Goal: Information Seeking & Learning: Learn about a topic

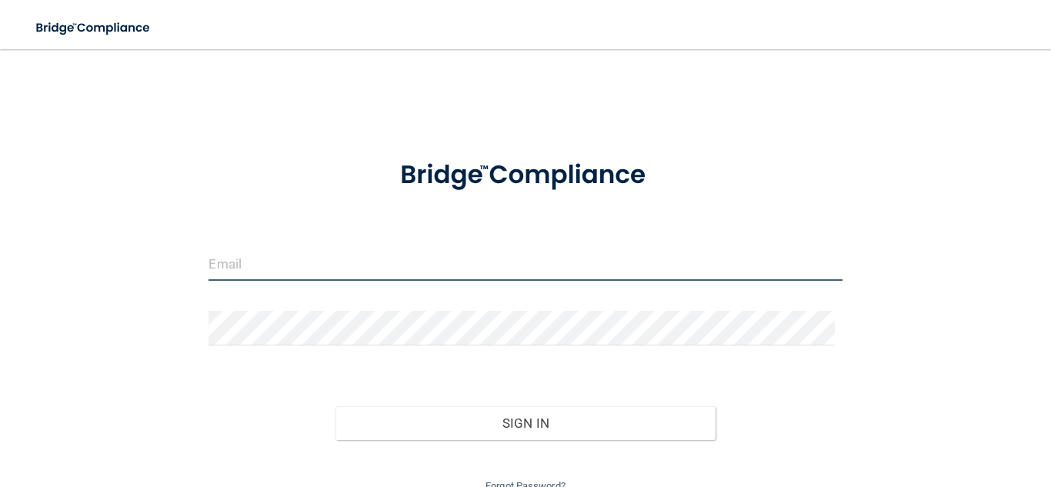
click at [322, 258] on input "email" at bounding box center [525, 263] width 633 height 35
type input "[EMAIL_ADDRESS][DOMAIN_NAME]"
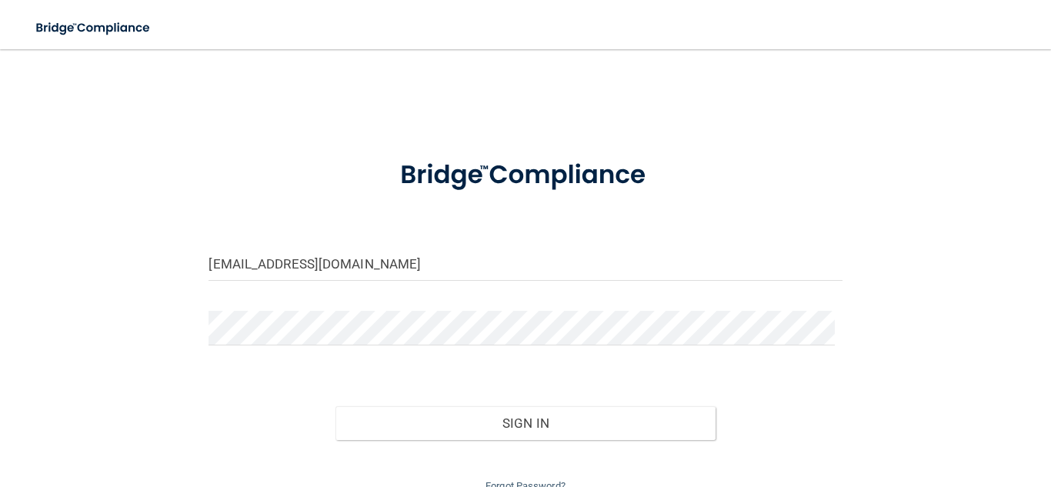
click at [291, 357] on form "gatta3839@gmail.com Invalid email/password. You don't have permission to access…" at bounding box center [525, 319] width 633 height 354
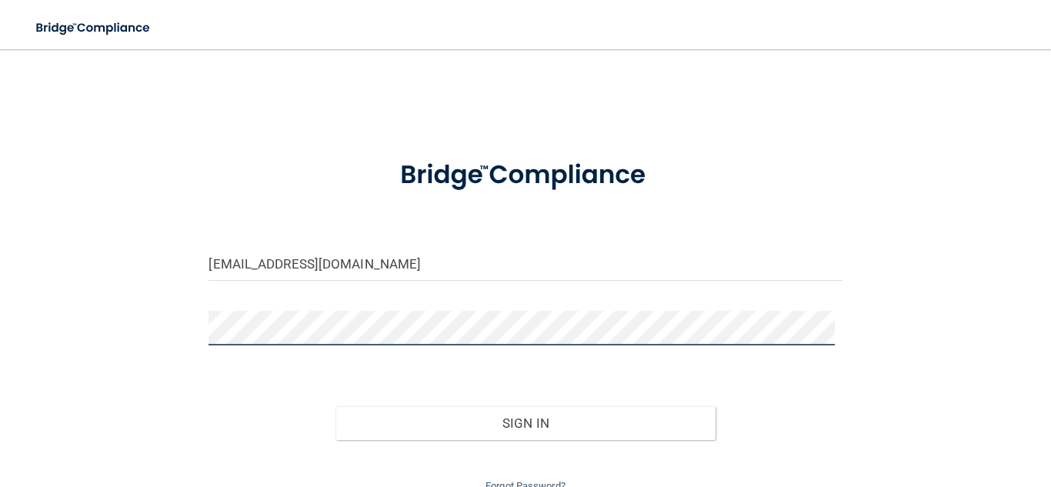
click at [336, 406] on button "Sign In" at bounding box center [526, 423] width 380 height 34
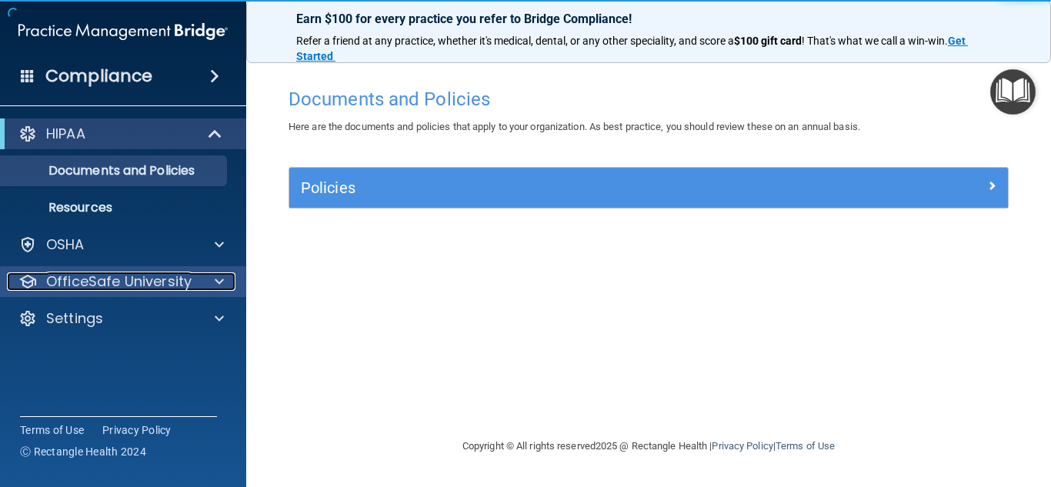
click at [222, 285] on span at bounding box center [219, 281] width 9 height 18
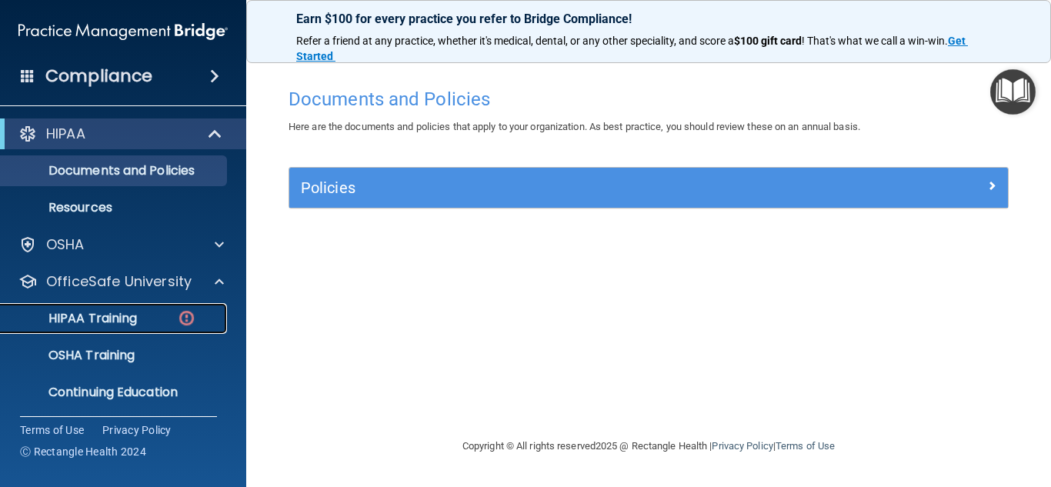
click at [184, 319] on img at bounding box center [186, 318] width 19 height 19
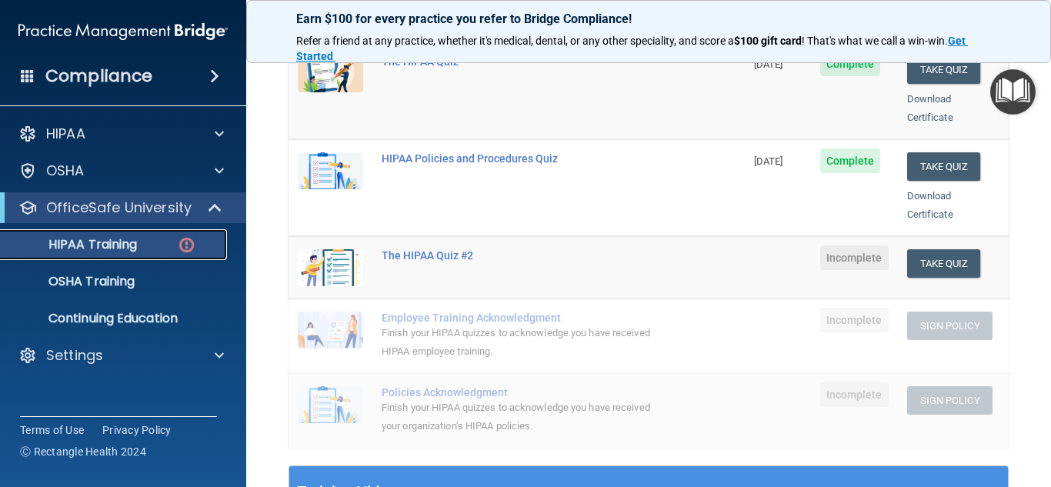
scroll to position [278, 0]
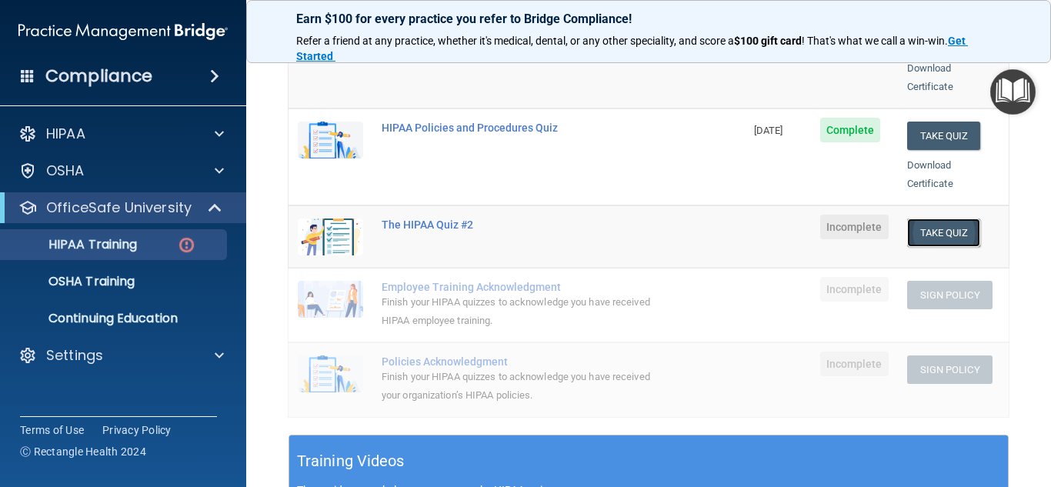
click at [925, 219] on button "Take Quiz" at bounding box center [944, 233] width 74 height 28
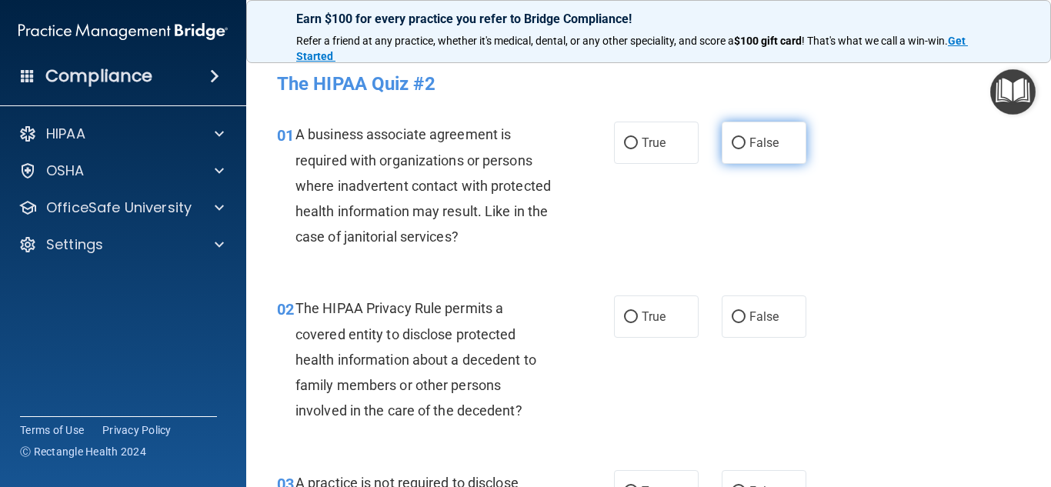
click at [732, 143] on input "False" at bounding box center [739, 144] width 14 height 12
radio input "true"
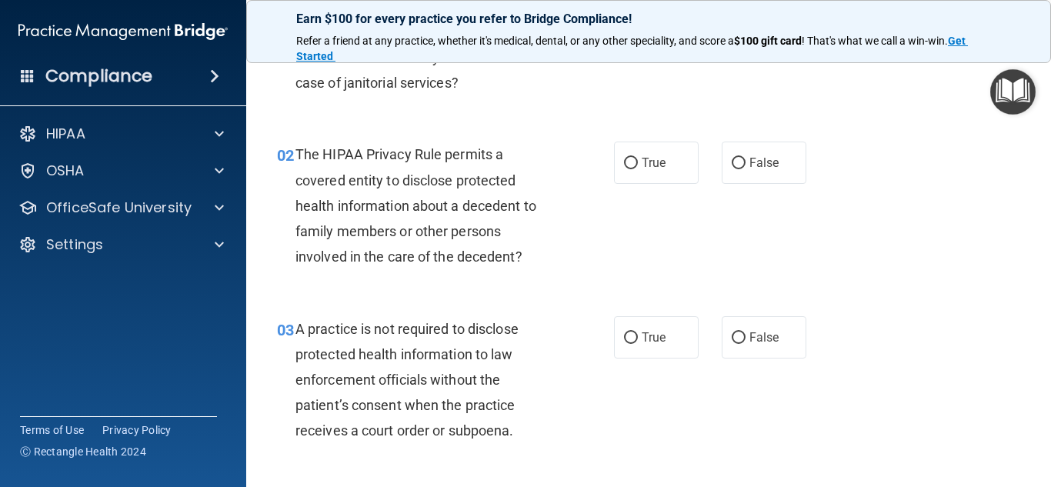
scroll to position [185, 0]
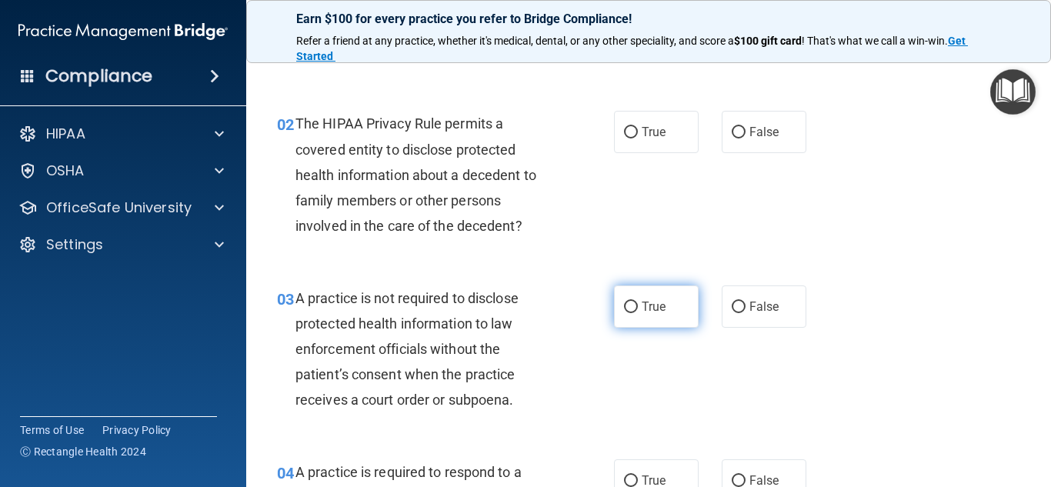
click at [624, 308] on input "True" at bounding box center [631, 308] width 14 height 12
radio input "true"
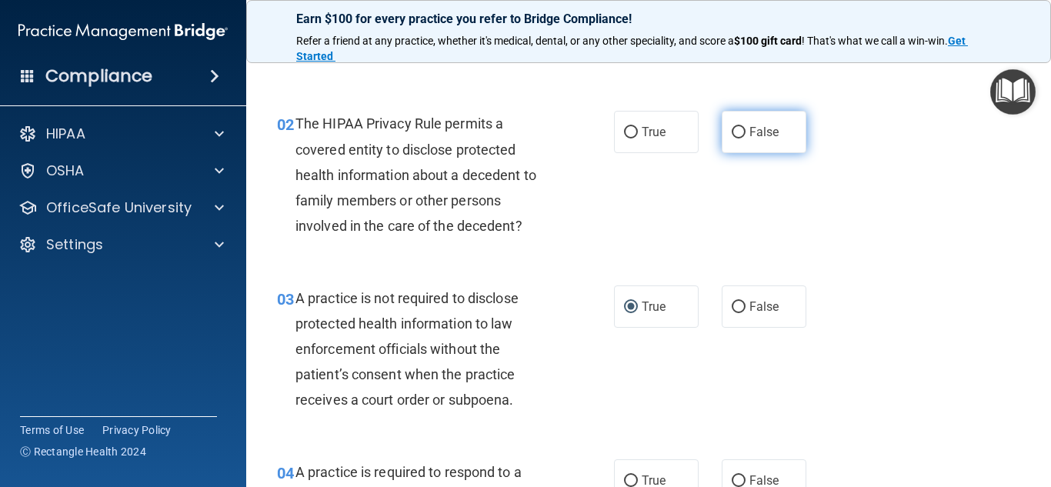
click at [734, 132] on input "False" at bounding box center [739, 133] width 14 height 12
radio input "true"
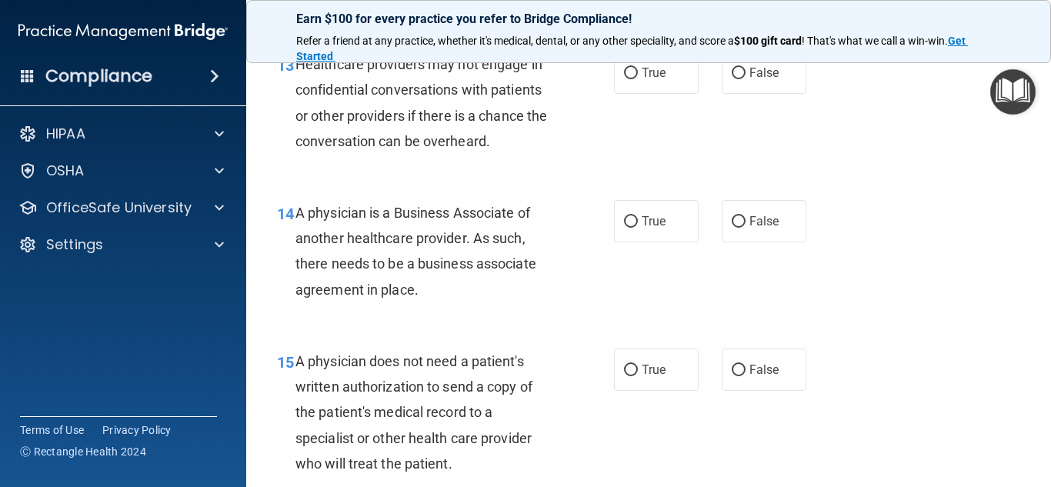
scroll to position [2060, 0]
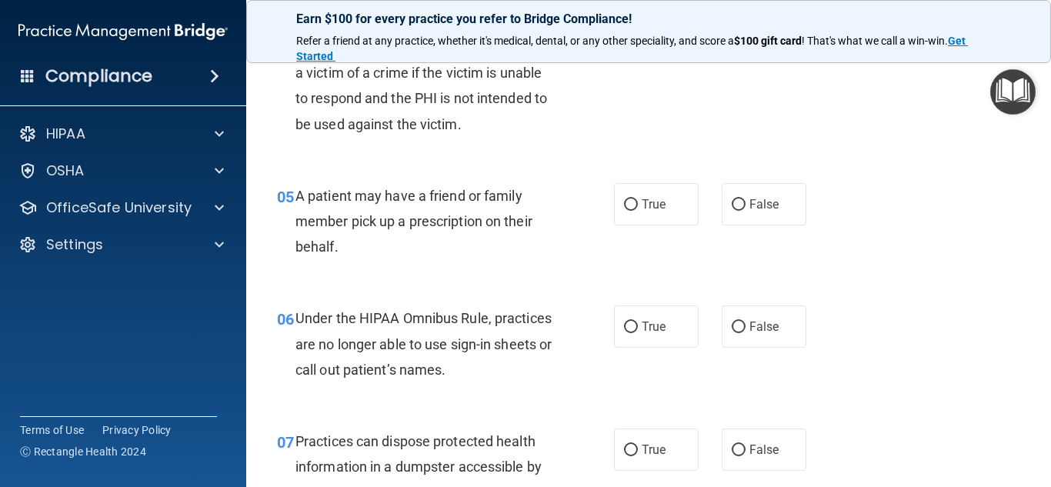
click at [982, 194] on div "05 A patient may have a friend or family member pick up a prescription on their…" at bounding box center [649, 225] width 767 height 123
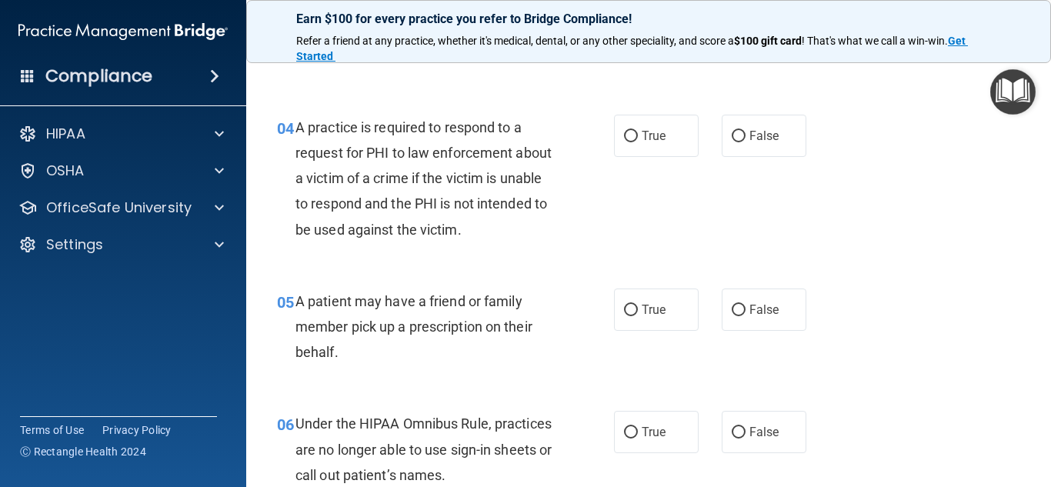
scroll to position [528, 0]
click at [953, 195] on div "04 A practice is required to respond to a request for PHI to law enforcement ab…" at bounding box center [649, 184] width 767 height 174
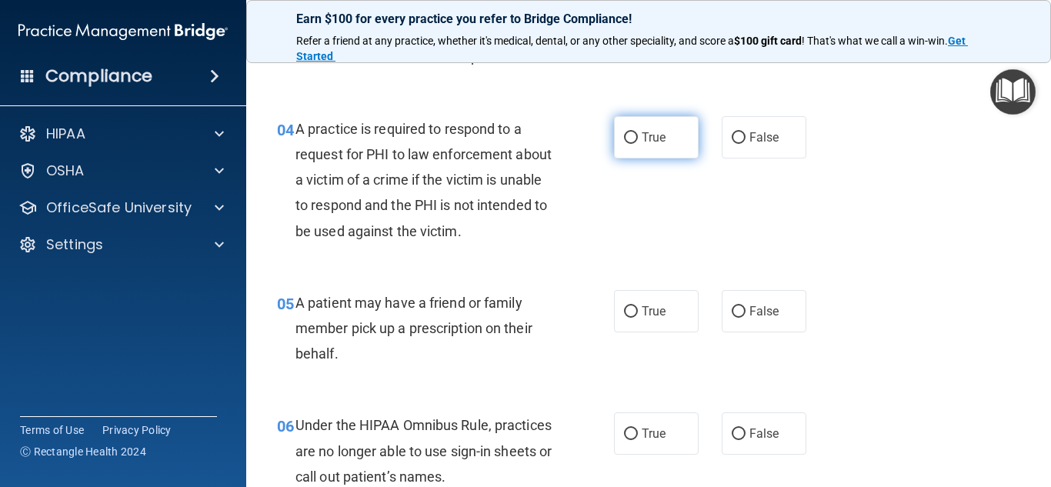
click at [626, 139] on input "True" at bounding box center [631, 138] width 14 height 12
radio input "true"
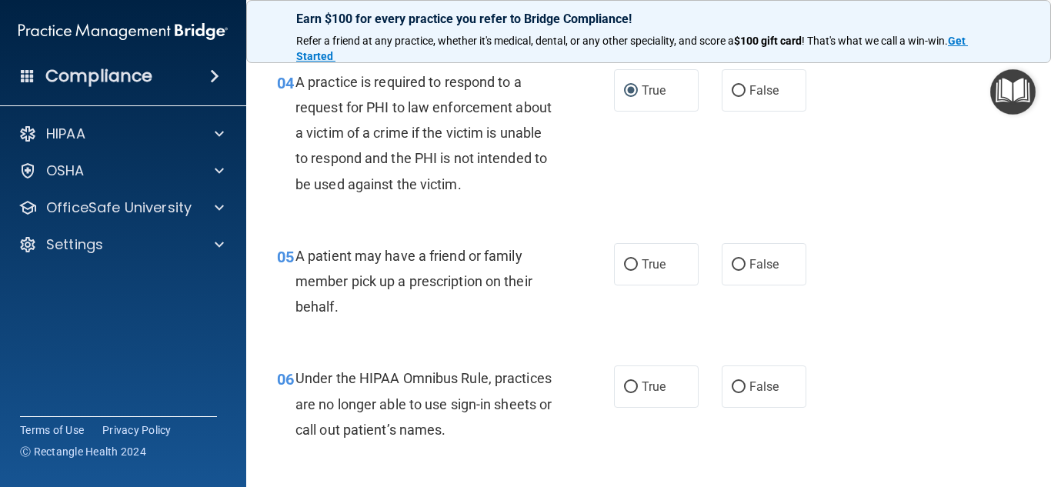
scroll to position [572, 0]
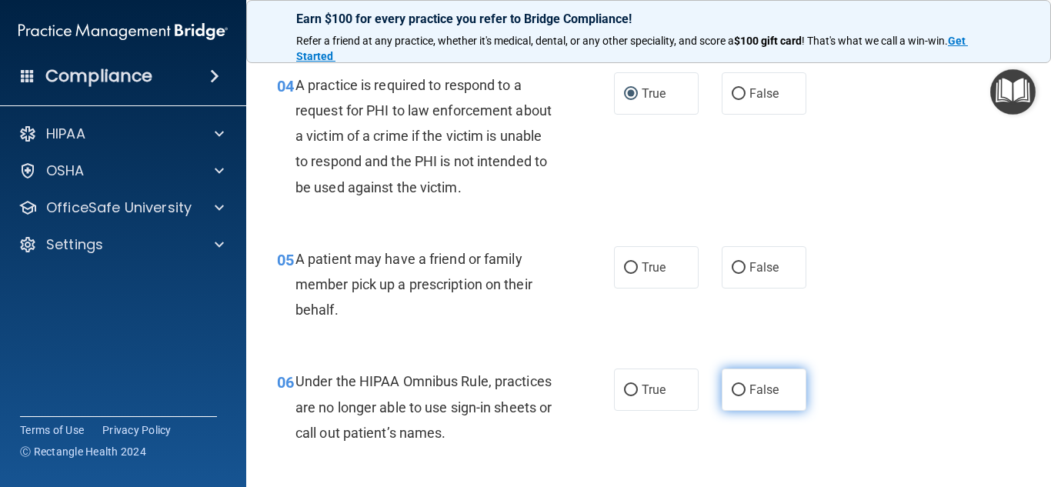
click at [732, 385] on input "False" at bounding box center [739, 391] width 14 height 12
radio input "true"
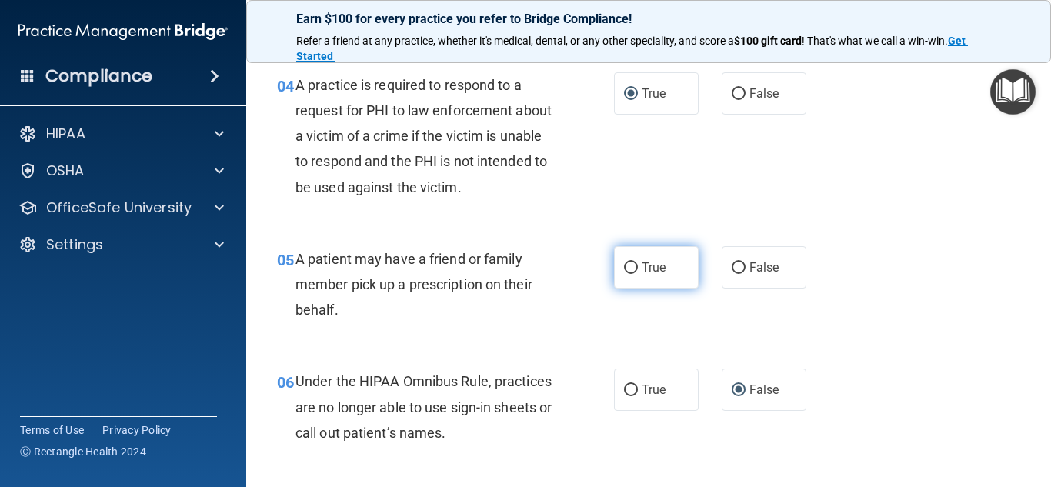
click at [624, 266] on input "True" at bounding box center [631, 268] width 14 height 12
radio input "true"
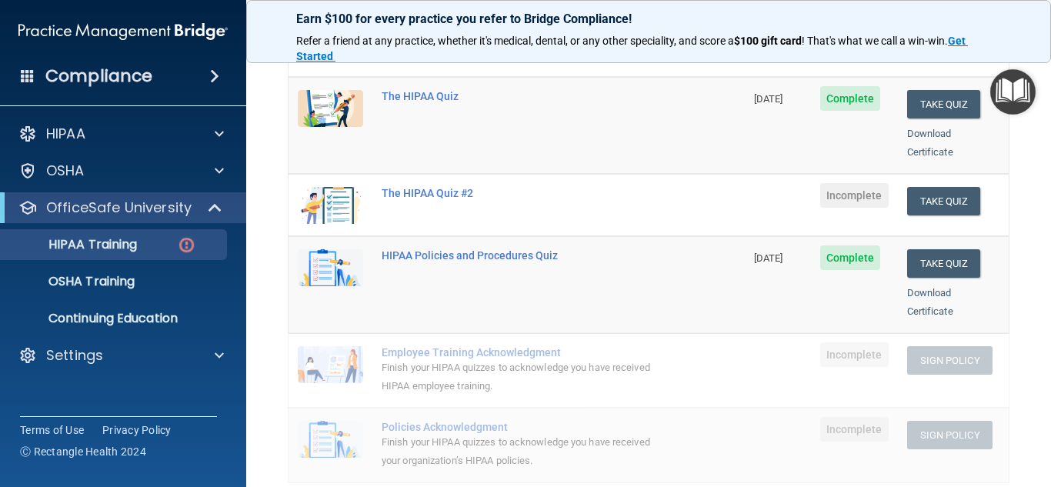
scroll to position [213, 0]
click at [932, 186] on button "Take Quiz" at bounding box center [944, 200] width 74 height 28
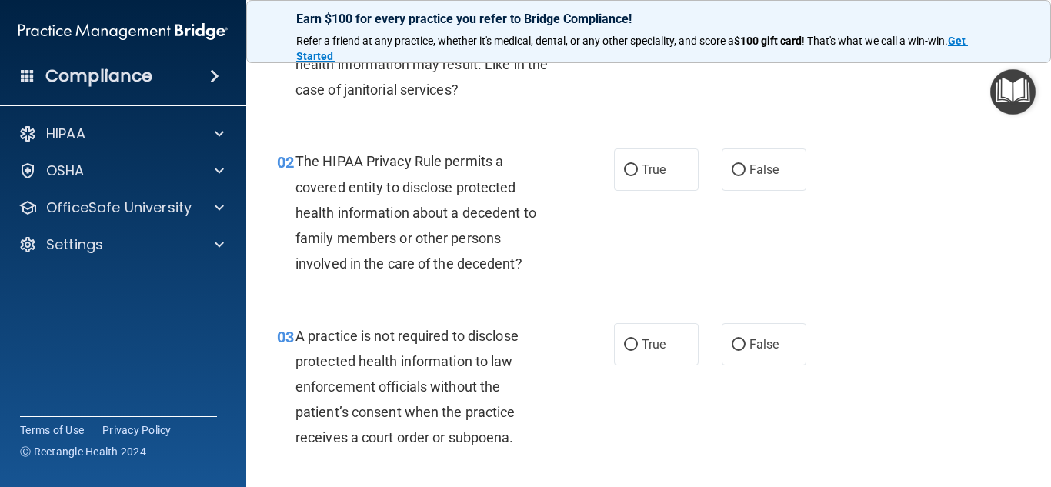
scroll to position [45, 0]
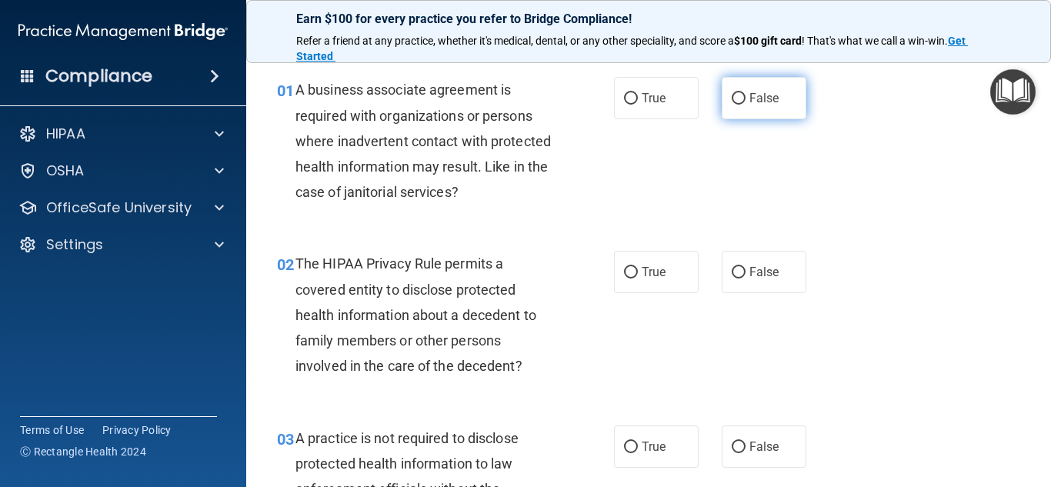
click at [732, 97] on input "False" at bounding box center [739, 99] width 14 height 12
radio input "true"
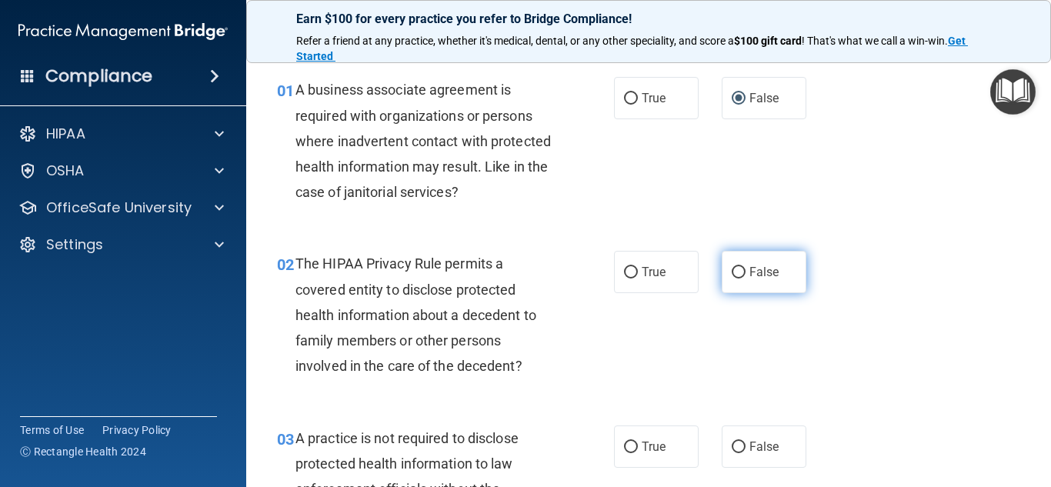
click at [732, 271] on input "False" at bounding box center [739, 273] width 14 height 12
radio input "true"
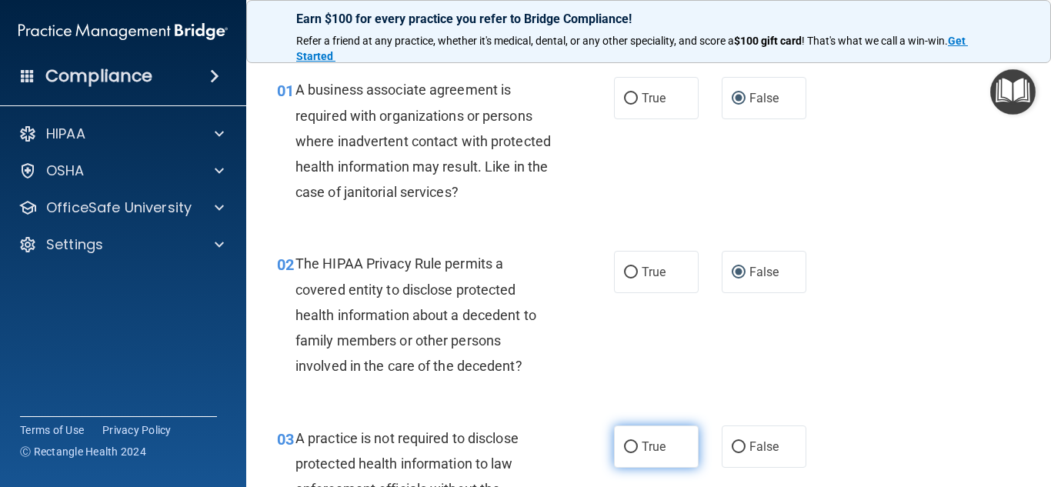
click at [627, 446] on input "True" at bounding box center [631, 448] width 14 height 12
radio input "true"
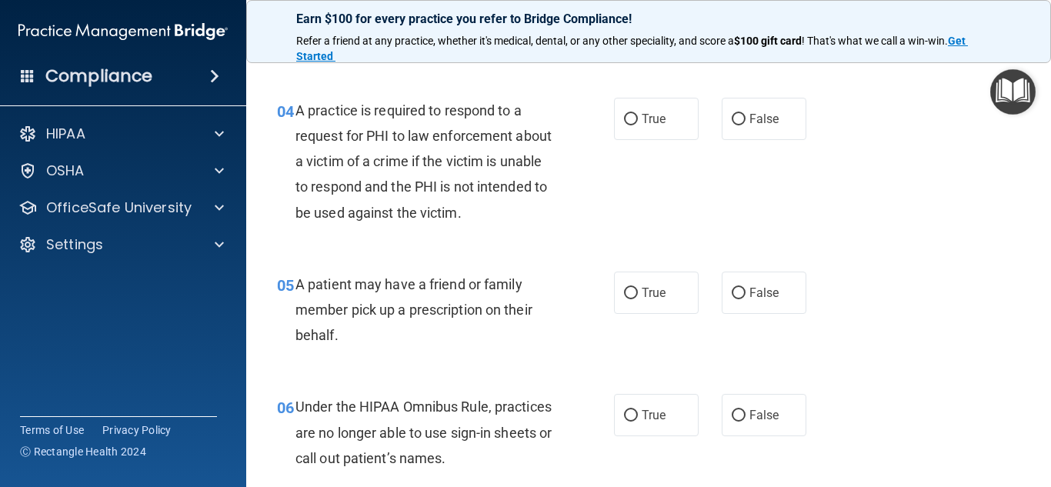
scroll to position [557, 0]
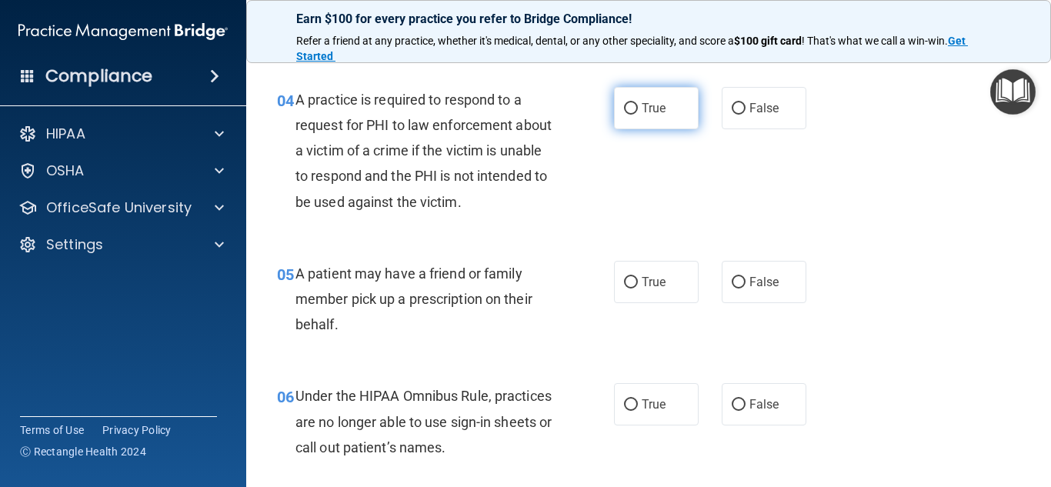
click at [624, 109] on input "True" at bounding box center [631, 109] width 14 height 12
radio input "true"
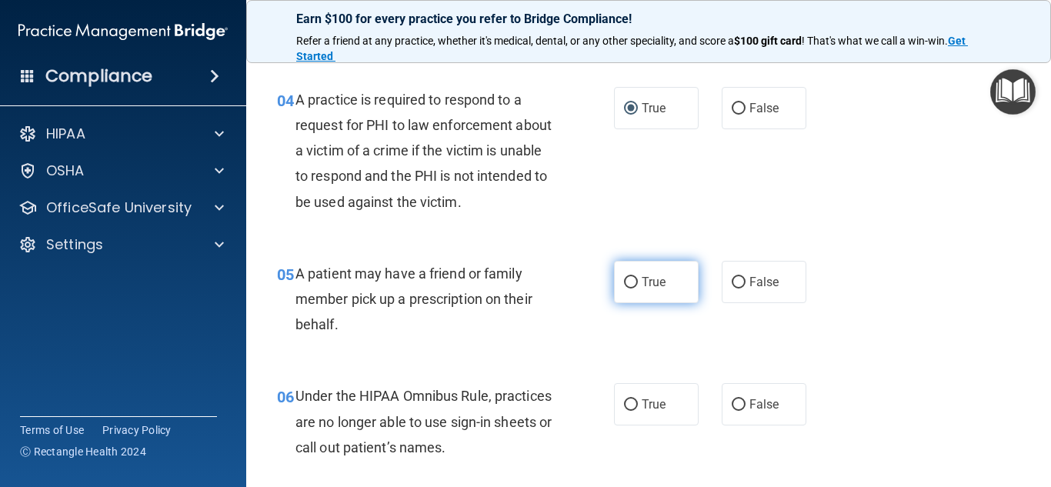
click at [624, 279] on input "True" at bounding box center [631, 283] width 14 height 12
radio input "true"
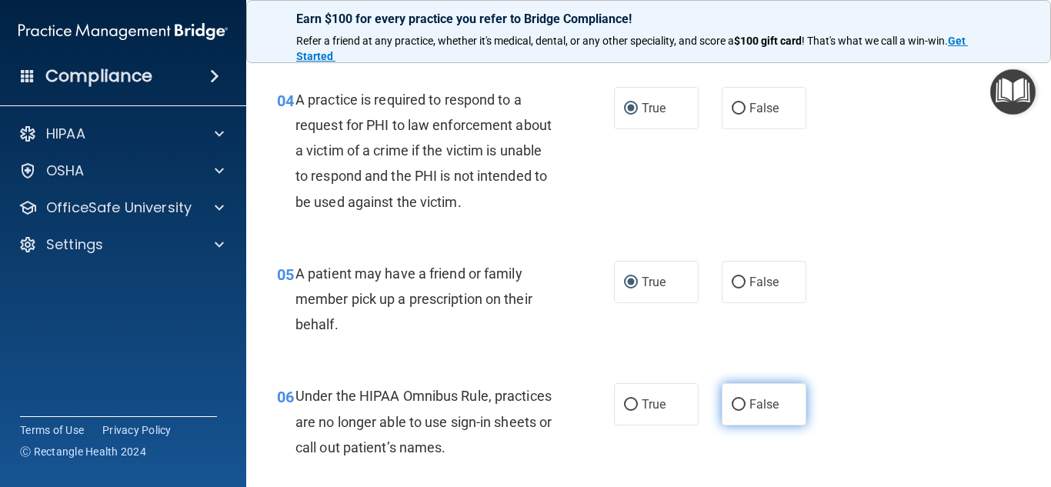
click at [732, 408] on input "False" at bounding box center [739, 405] width 14 height 12
radio input "true"
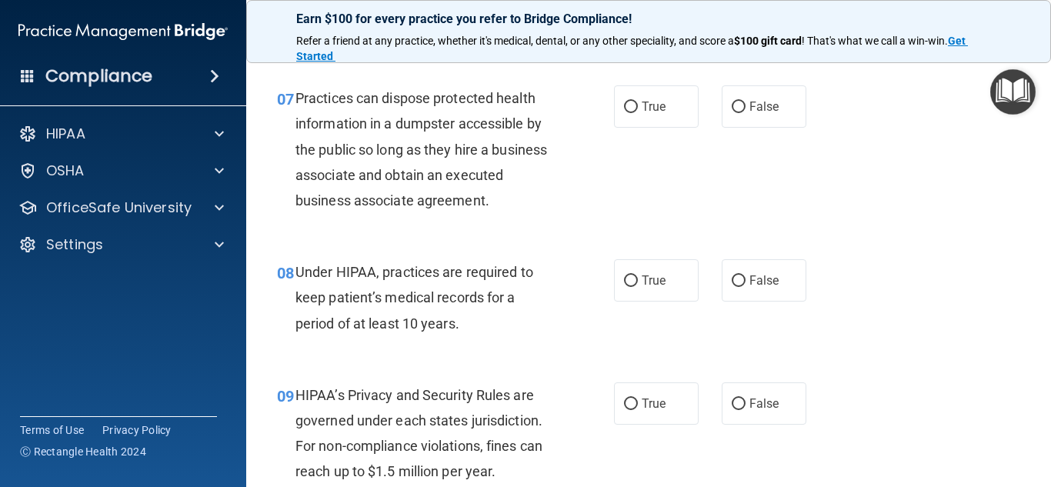
scroll to position [988, 0]
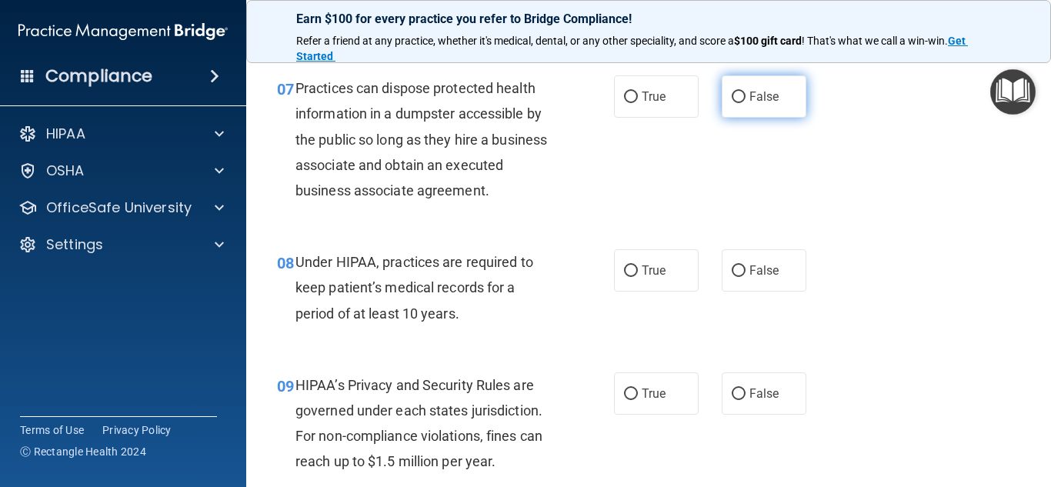
click at [734, 98] on input "False" at bounding box center [739, 98] width 14 height 12
radio input "true"
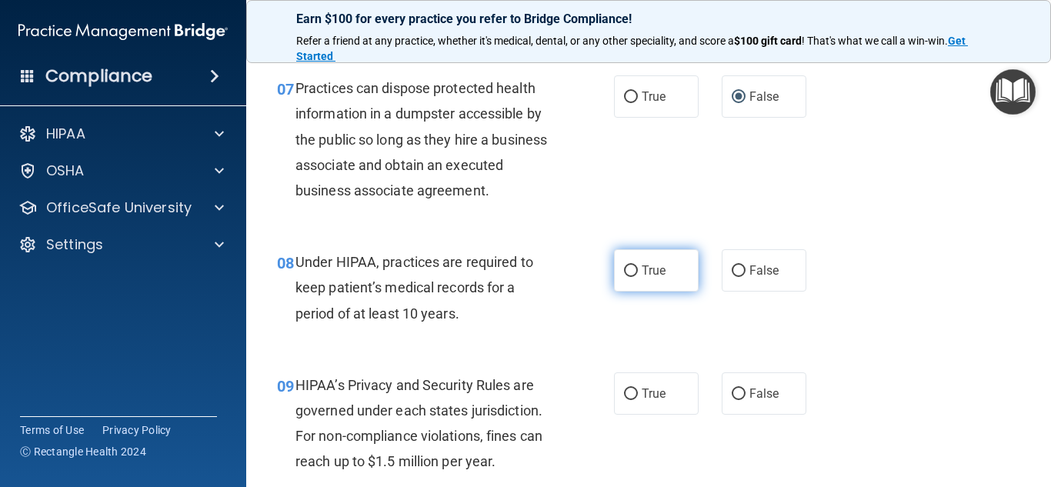
click at [624, 269] on input "True" at bounding box center [631, 272] width 14 height 12
radio input "true"
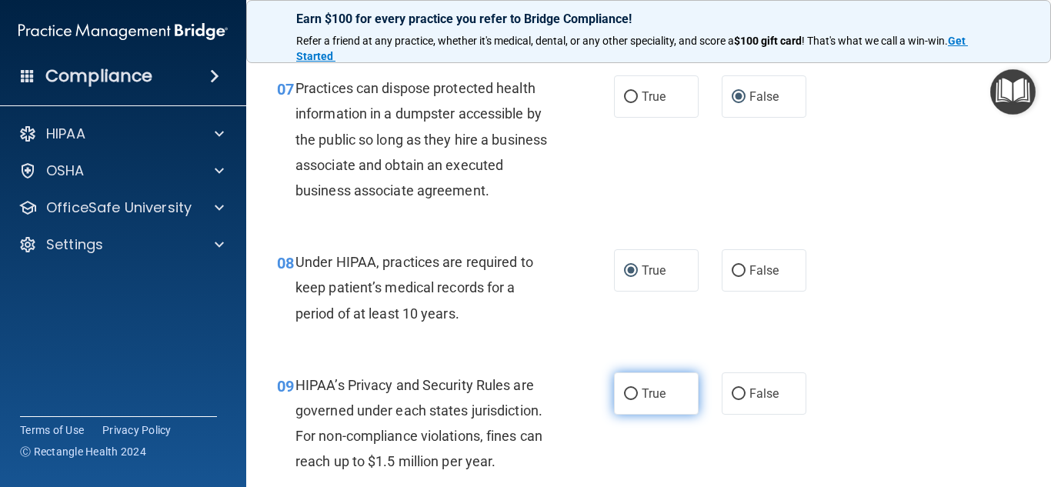
click at [628, 393] on input "True" at bounding box center [631, 395] width 14 height 12
radio input "true"
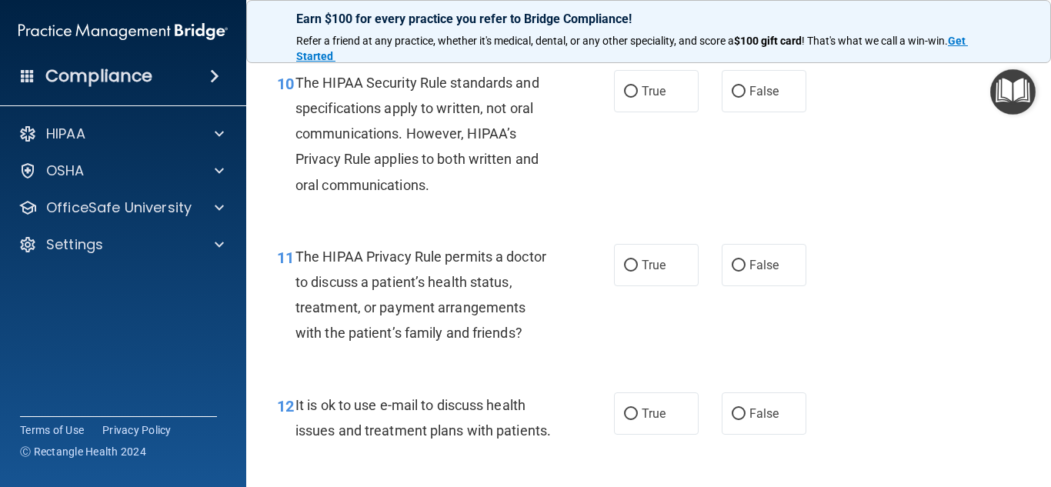
scroll to position [1450, 0]
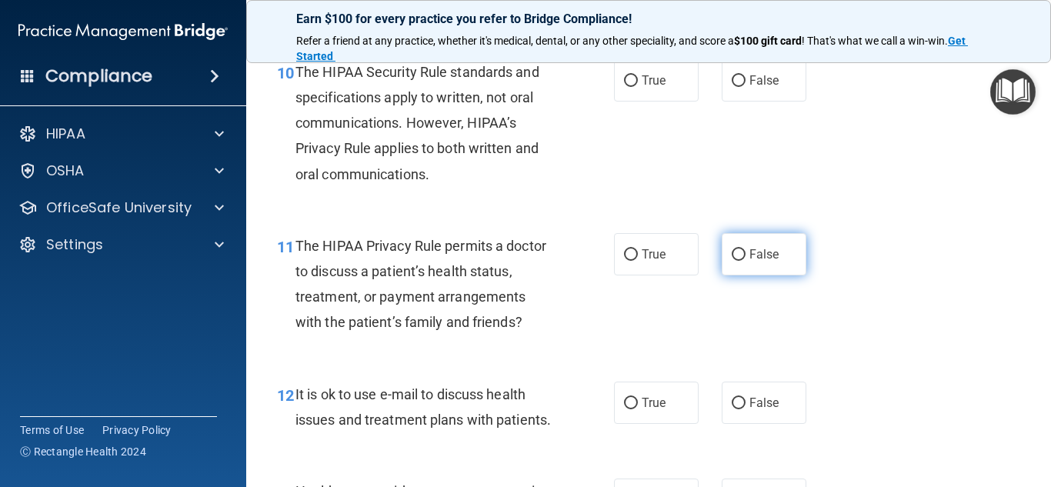
click at [733, 254] on input "False" at bounding box center [739, 255] width 14 height 12
radio input "true"
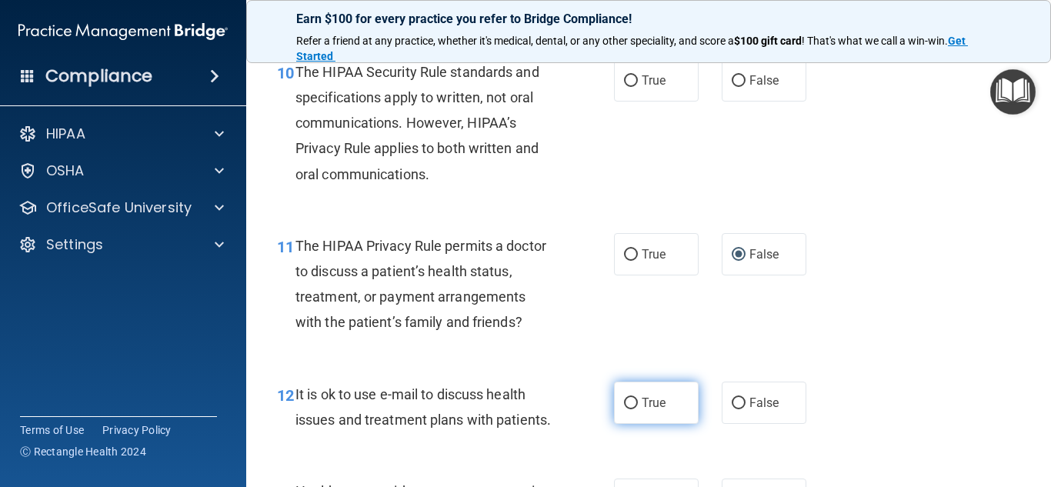
click at [629, 403] on input "True" at bounding box center [631, 404] width 14 height 12
radio input "true"
click at [624, 79] on input "True" at bounding box center [631, 81] width 14 height 12
radio input "true"
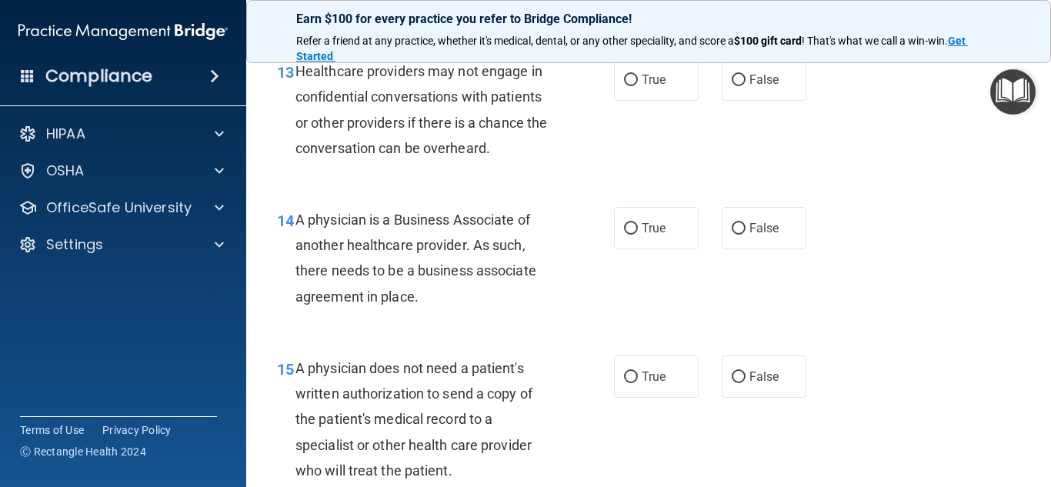
scroll to position [1881, 0]
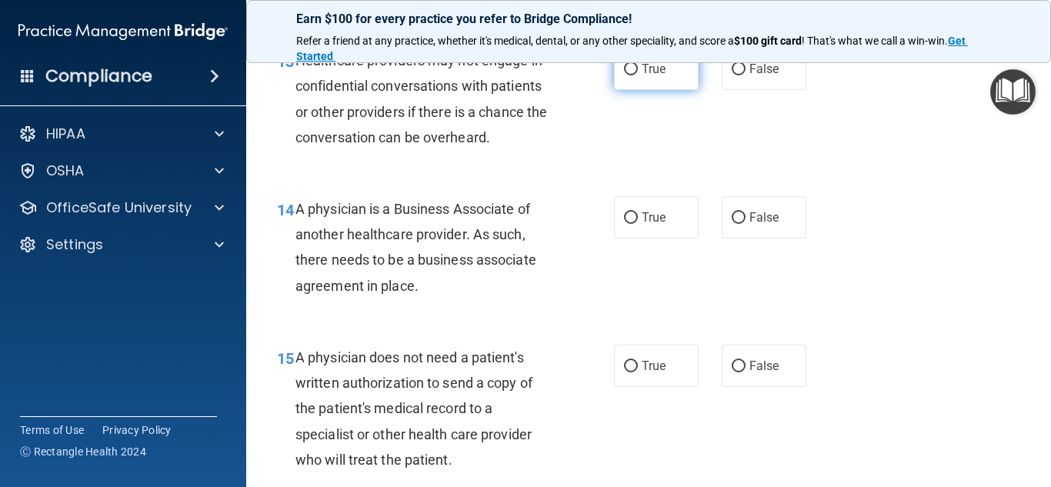
click at [627, 75] on input "True" at bounding box center [631, 70] width 14 height 12
radio input "true"
click at [625, 373] on input "True" at bounding box center [631, 367] width 14 height 12
radio input "true"
click at [734, 224] on input "False" at bounding box center [739, 218] width 14 height 12
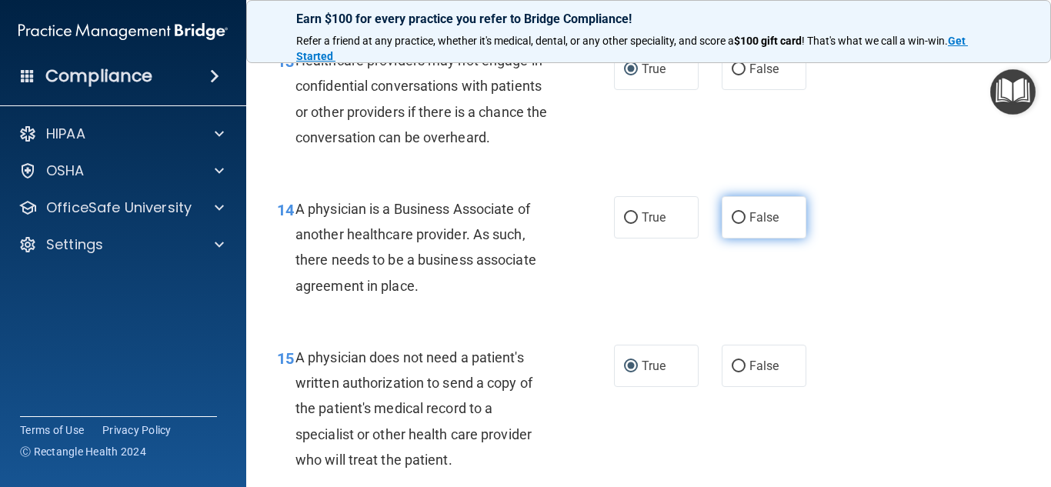
radio input "true"
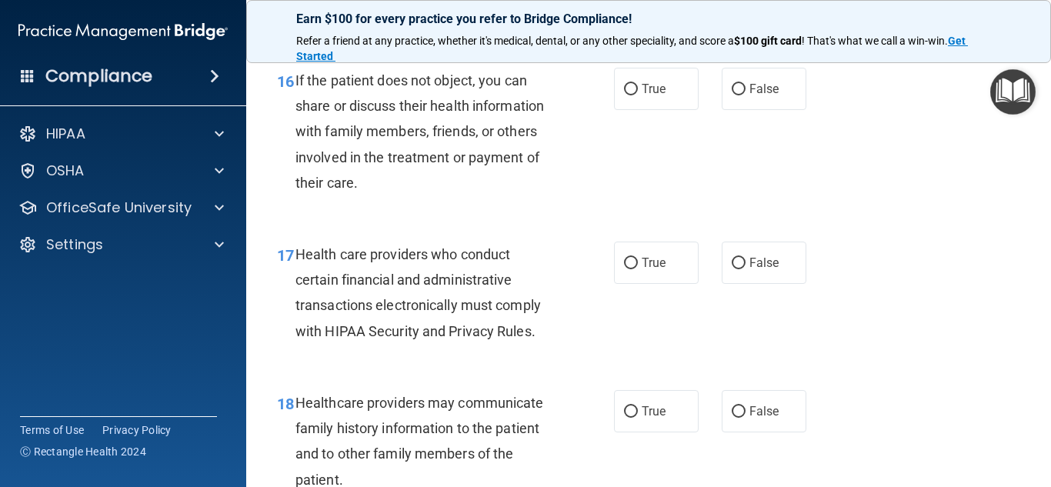
scroll to position [2343, 0]
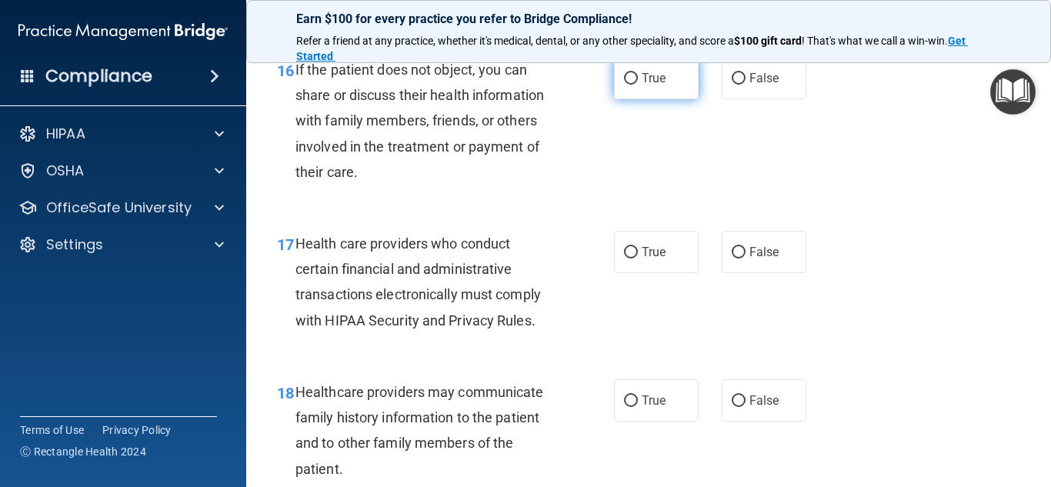
click at [624, 85] on input "True" at bounding box center [631, 79] width 14 height 12
radio input "true"
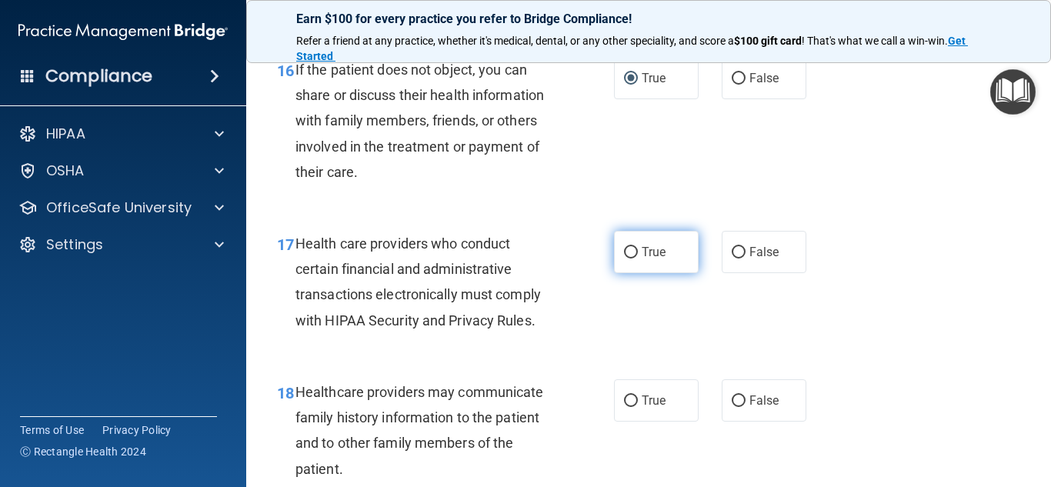
click at [624, 259] on input "True" at bounding box center [631, 253] width 14 height 12
radio input "true"
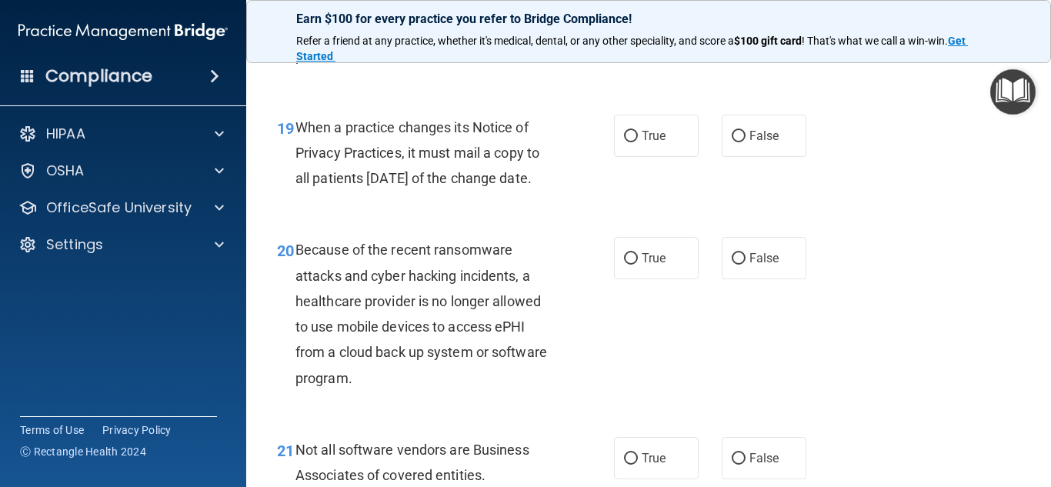
scroll to position [2374, 0]
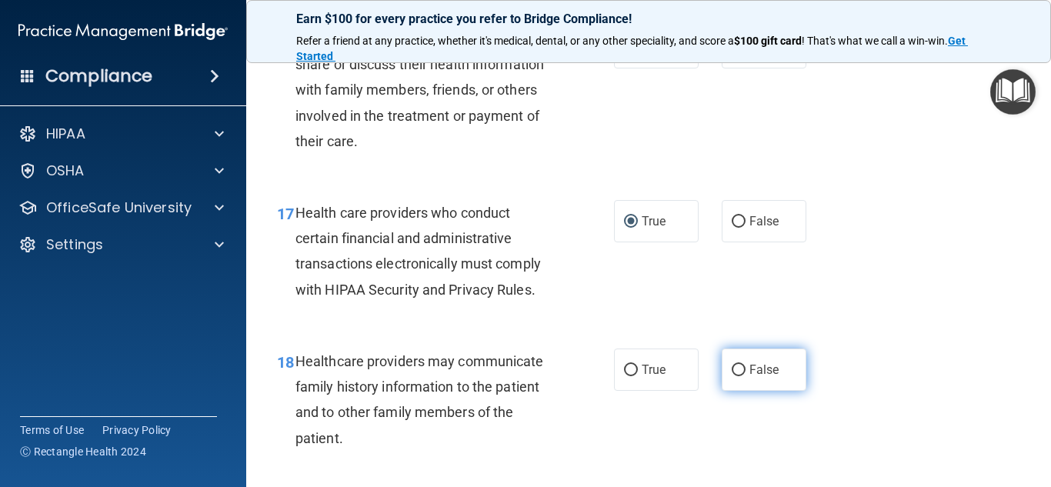
click at [735, 376] on input "False" at bounding box center [739, 371] width 14 height 12
radio input "true"
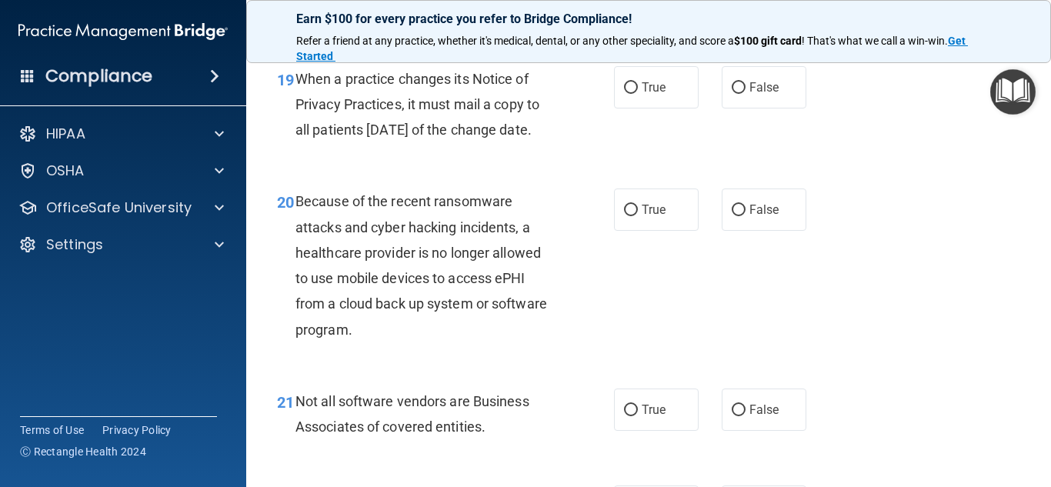
scroll to position [2835, 0]
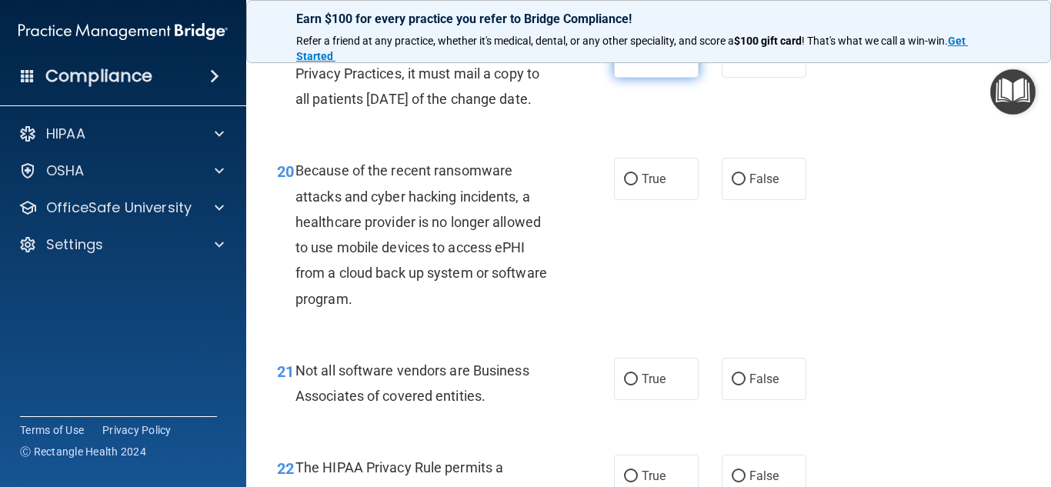
click at [624, 63] on input "True" at bounding box center [631, 58] width 14 height 12
radio input "true"
click at [732, 386] on input "False" at bounding box center [739, 380] width 14 height 12
radio input "true"
click at [734, 185] on input "False" at bounding box center [739, 180] width 14 height 12
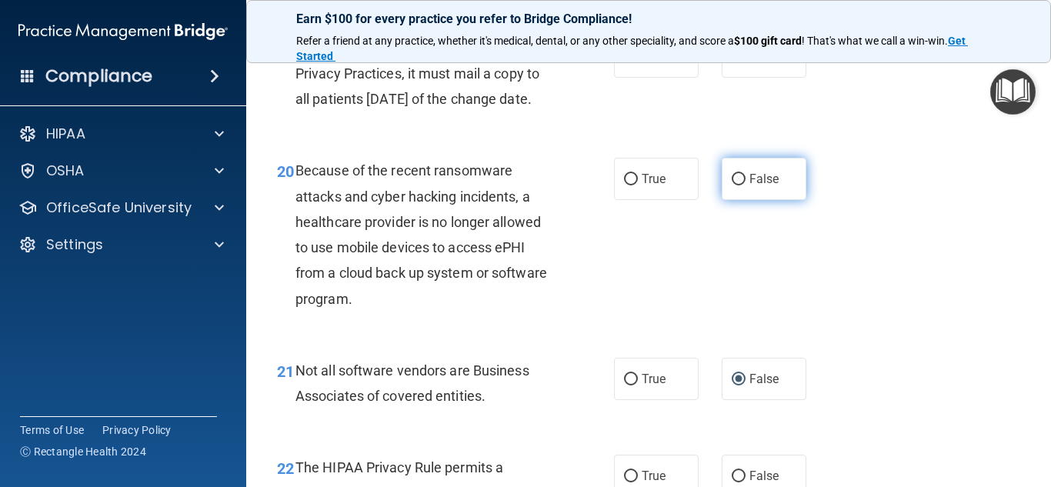
radio input "true"
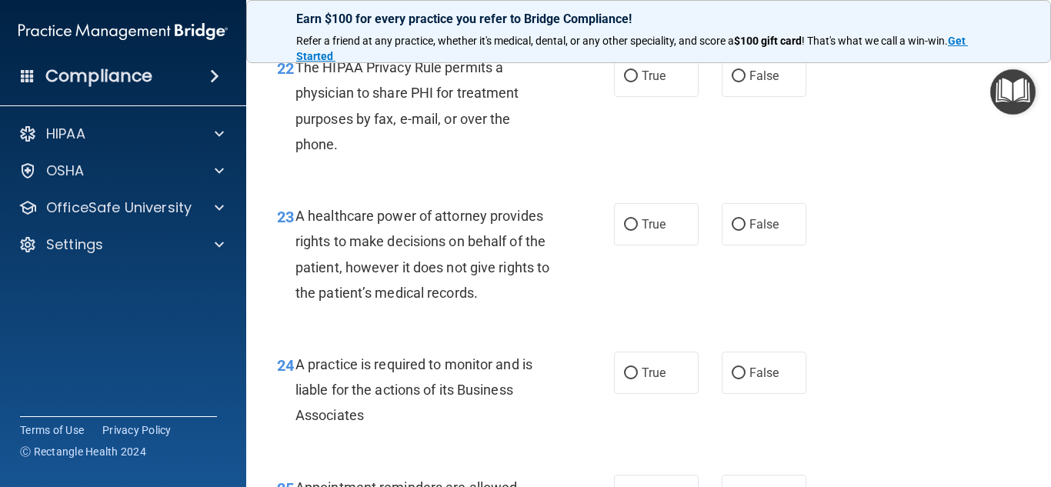
scroll to position [3266, 0]
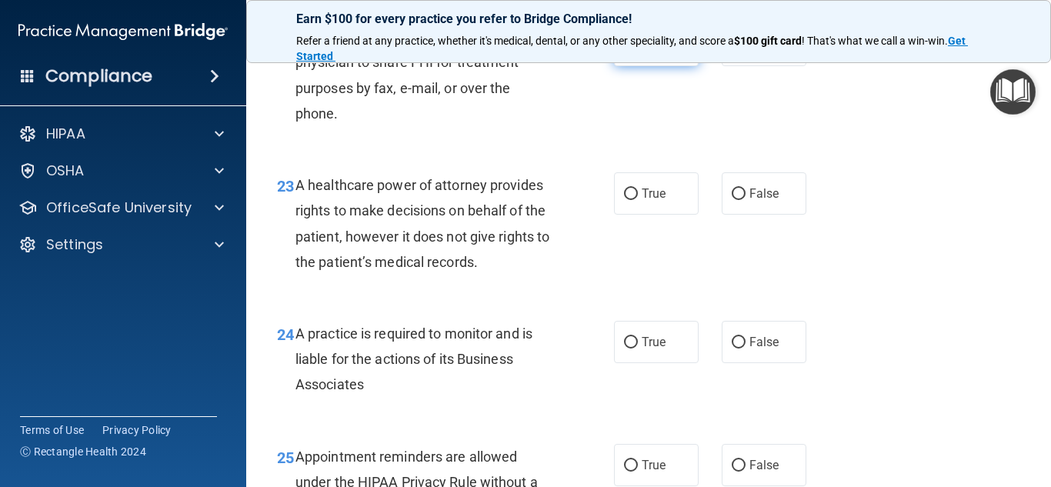
click at [622, 66] on label "True" at bounding box center [656, 45] width 85 height 42
click at [624, 52] on input "True" at bounding box center [631, 46] width 14 height 12
radio input "true"
click at [622, 66] on label "True" at bounding box center [656, 45] width 85 height 42
click at [624, 52] on input "True" at bounding box center [631, 46] width 14 height 12
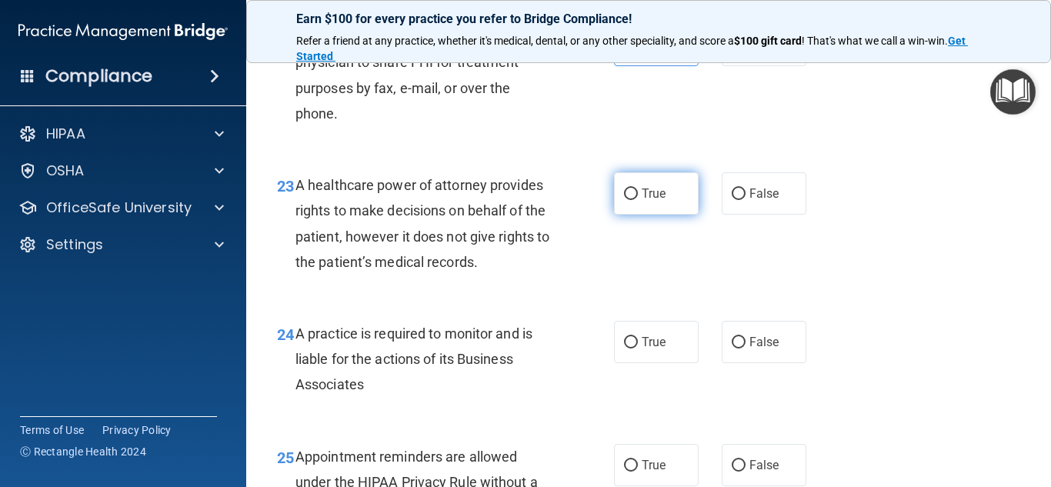
click at [624, 200] on input "True" at bounding box center [631, 195] width 14 height 12
radio input "true"
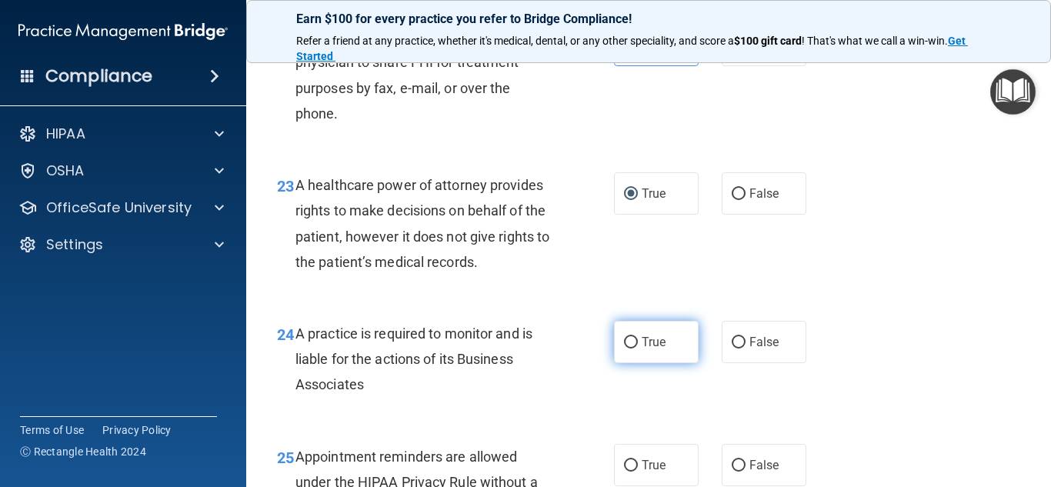
click at [626, 349] on input "True" at bounding box center [631, 343] width 14 height 12
radio input "true"
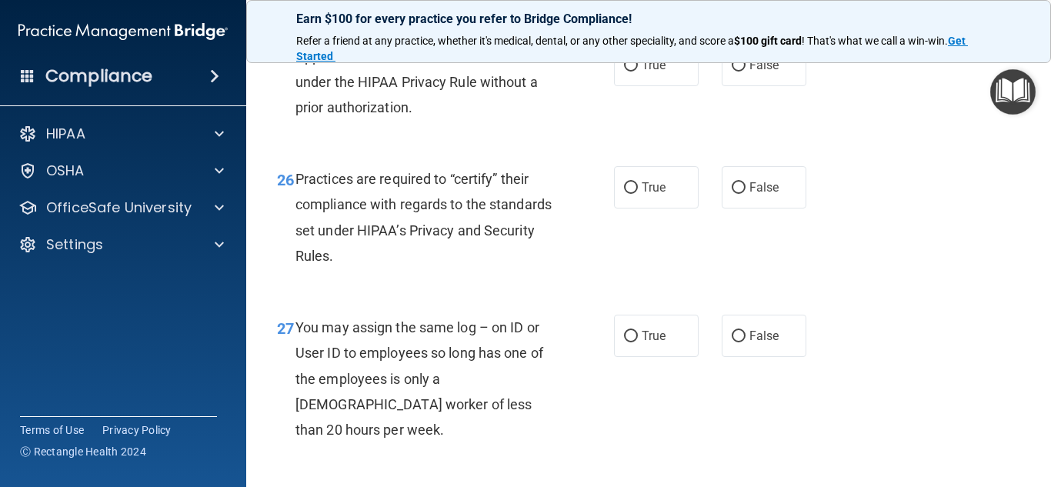
scroll to position [3698, 0]
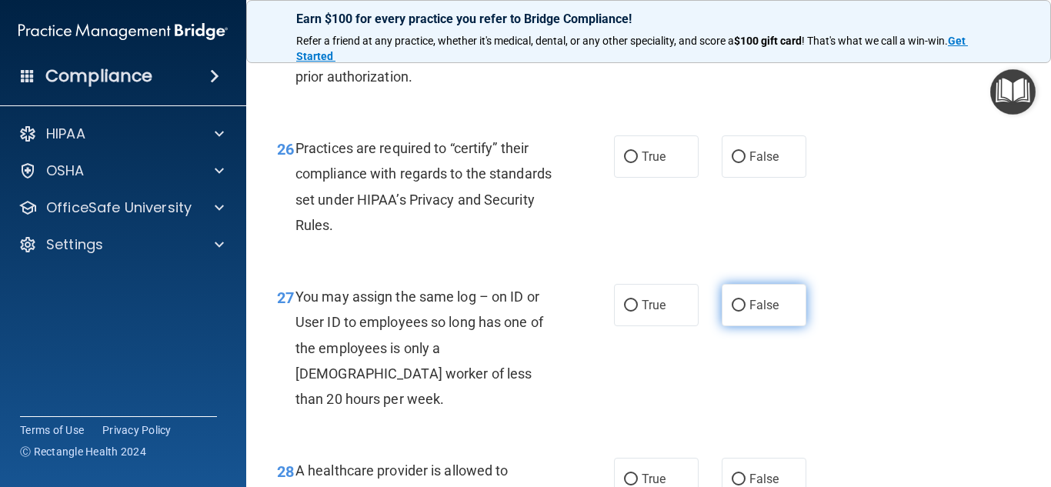
click at [732, 312] on input "False" at bounding box center [739, 306] width 14 height 12
radio input "true"
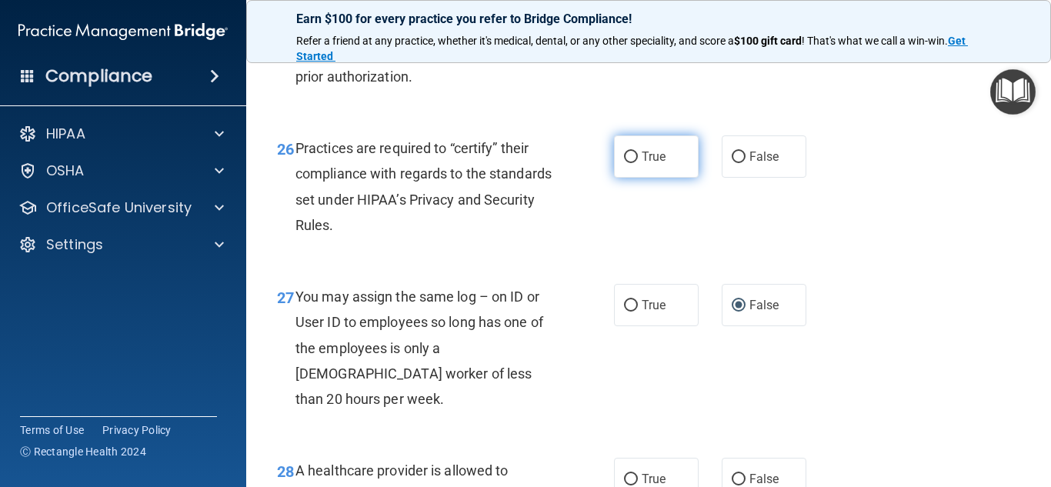
click at [626, 163] on input "True" at bounding box center [631, 158] width 14 height 12
radio input "true"
click at [625, 41] on input "True" at bounding box center [631, 35] width 14 height 12
radio input "true"
click at [625, 41] on input "True" at bounding box center [631, 35] width 14 height 12
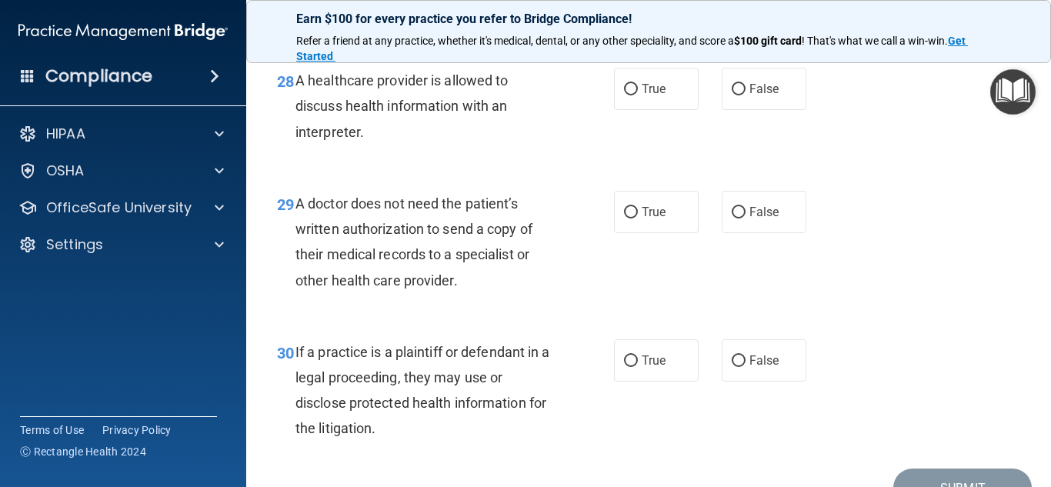
scroll to position [4098, 0]
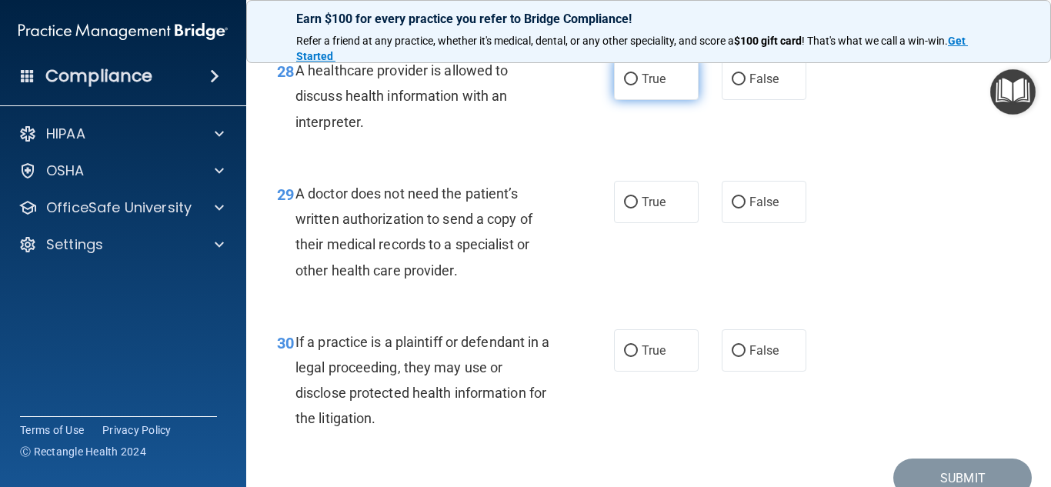
click at [624, 85] on input "True" at bounding box center [631, 80] width 14 height 12
radio input "true"
click at [625, 209] on input "True" at bounding box center [631, 203] width 14 height 12
radio input "true"
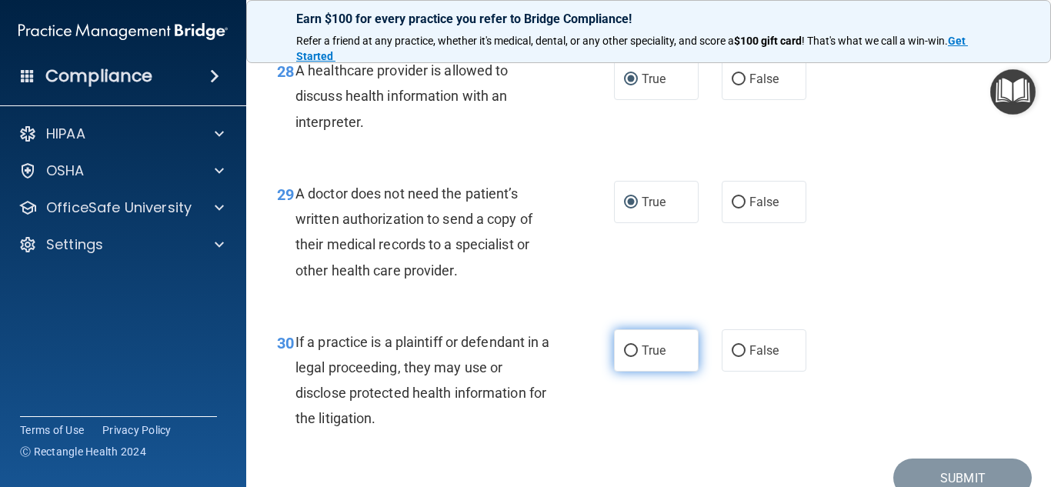
click at [624, 357] on input "True" at bounding box center [631, 352] width 14 height 12
radio input "true"
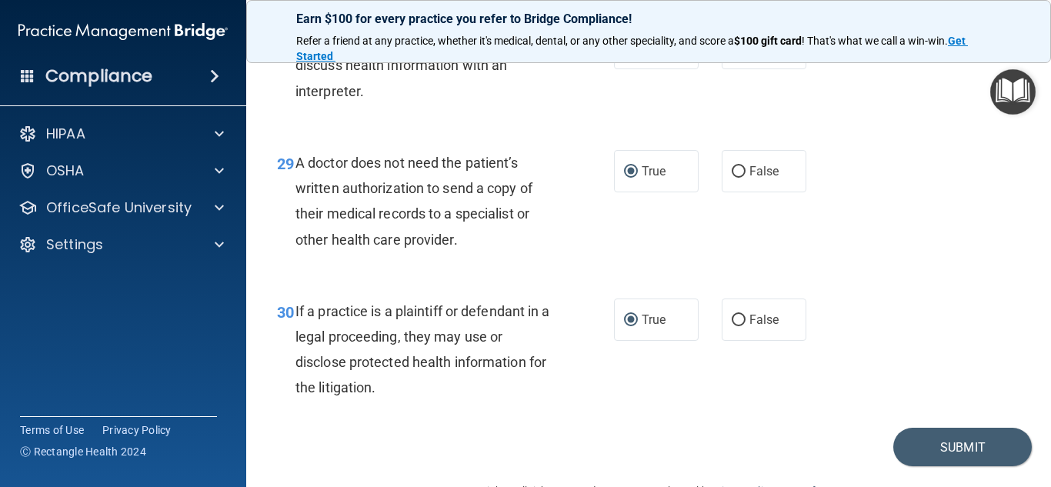
scroll to position [4159, 0]
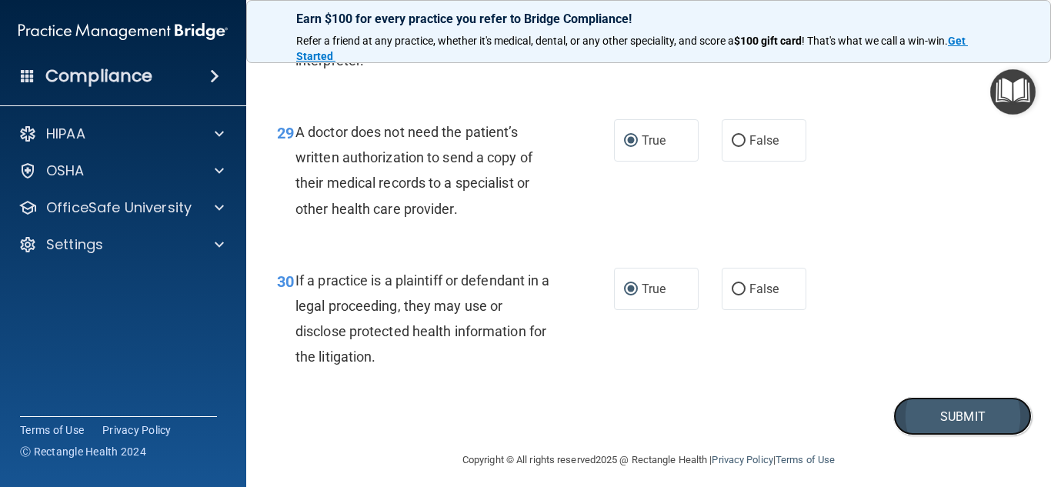
click at [971, 436] on button "Submit" at bounding box center [963, 416] width 139 height 39
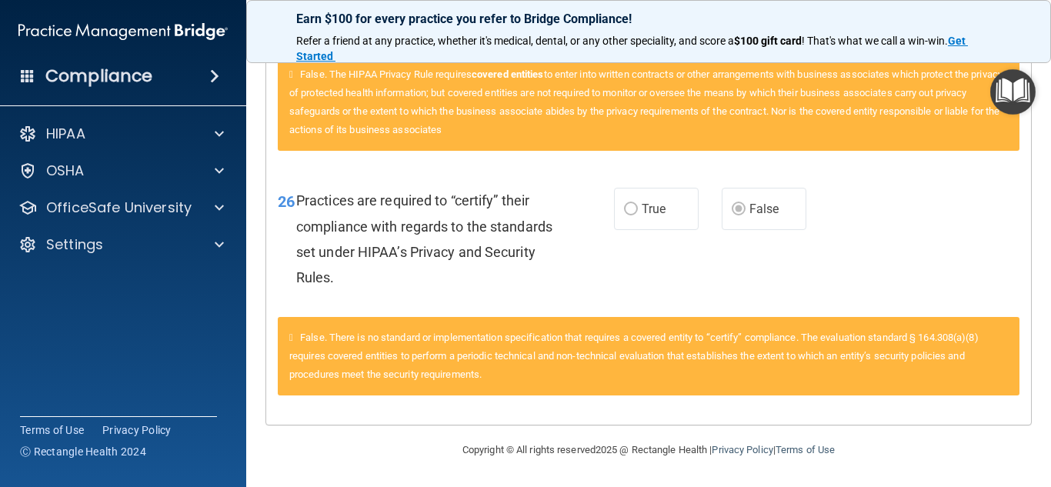
scroll to position [2639, 0]
click at [1036, 282] on main "Calculating your score.... You did not pass the " The HIPAA Quiz #2 ". 63 out o…" at bounding box center [648, 268] width 805 height 438
click at [1012, 216] on div "26 Practices are required to “certify” their compliance with regards to the sta…" at bounding box center [648, 243] width 765 height 149
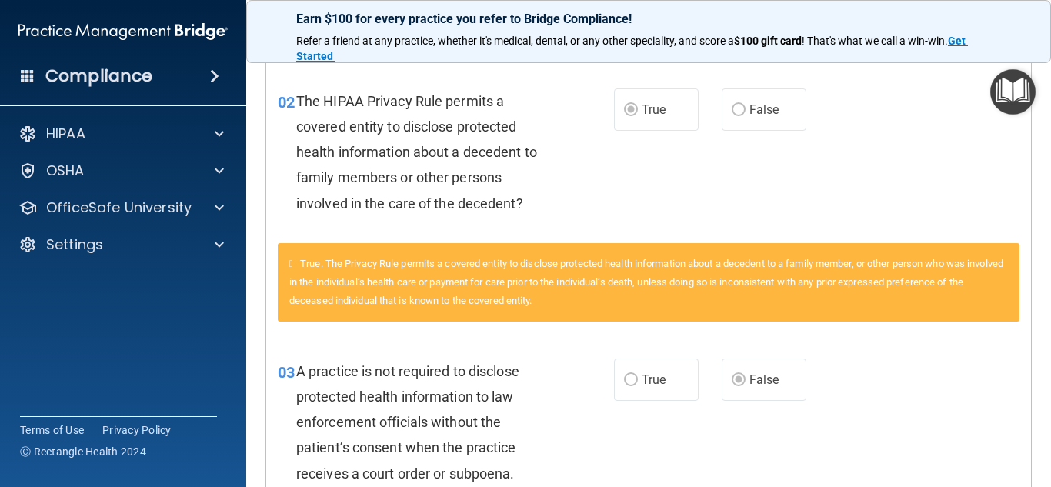
scroll to position [0, 0]
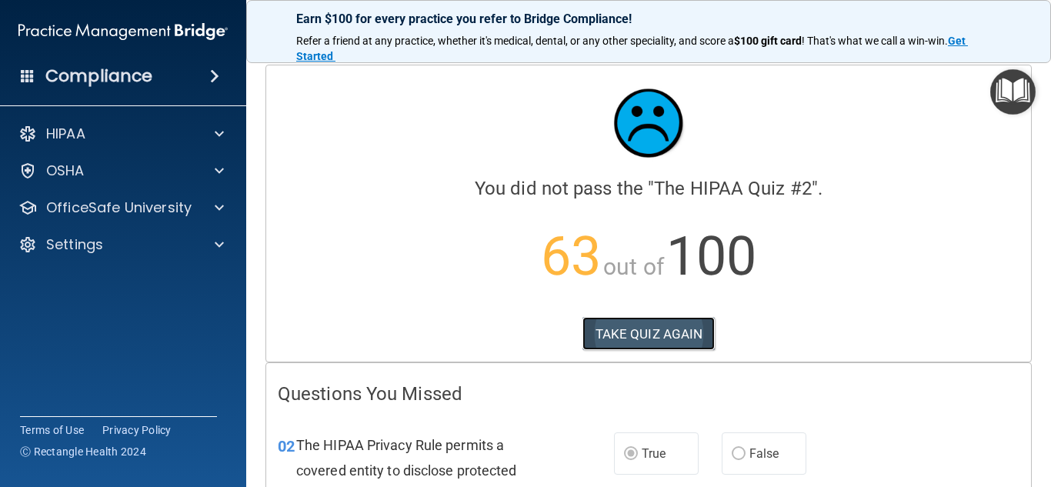
click at [664, 329] on button "TAKE QUIZ AGAIN" at bounding box center [649, 334] width 133 height 34
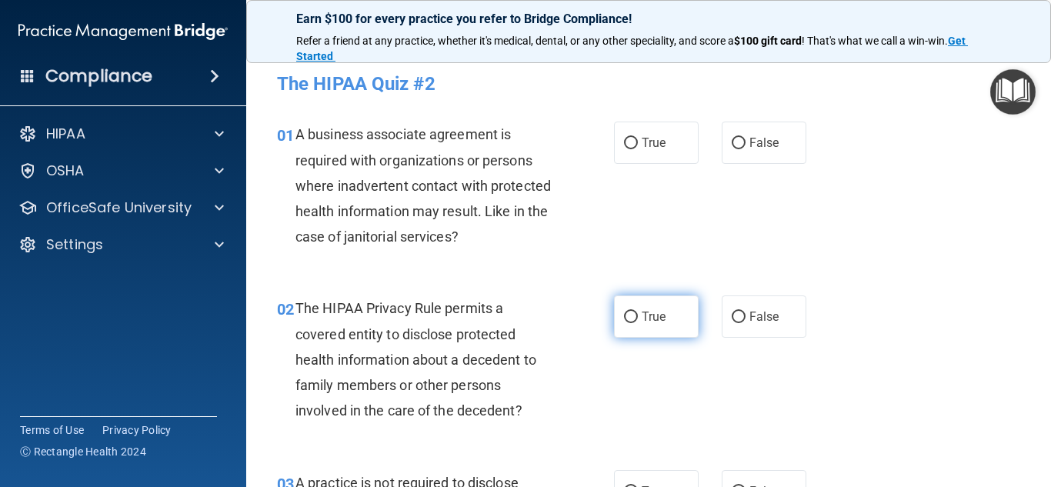
click at [624, 317] on input "True" at bounding box center [631, 318] width 14 height 12
radio input "true"
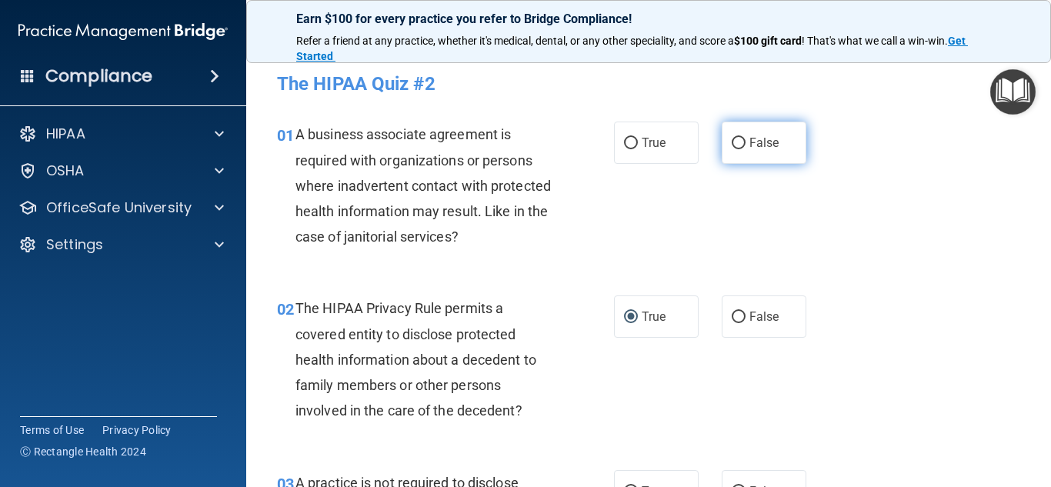
click at [732, 142] on input "False" at bounding box center [739, 144] width 14 height 12
radio input "true"
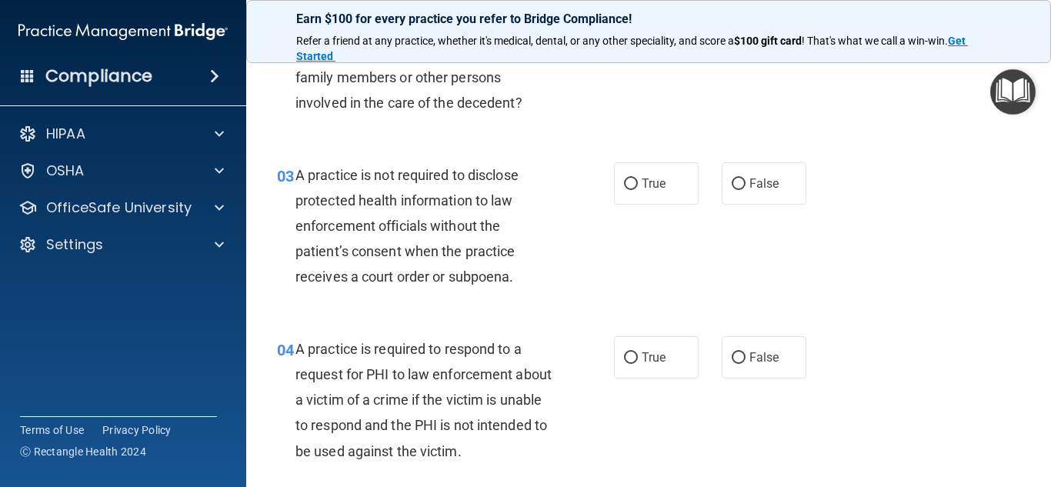
scroll to position [339, 0]
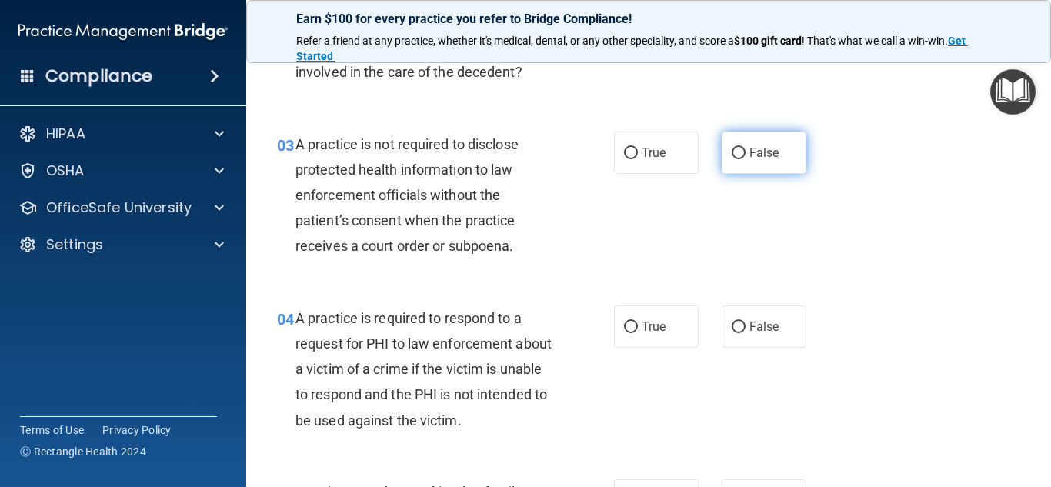
click at [734, 153] on input "False" at bounding box center [739, 154] width 14 height 12
radio input "true"
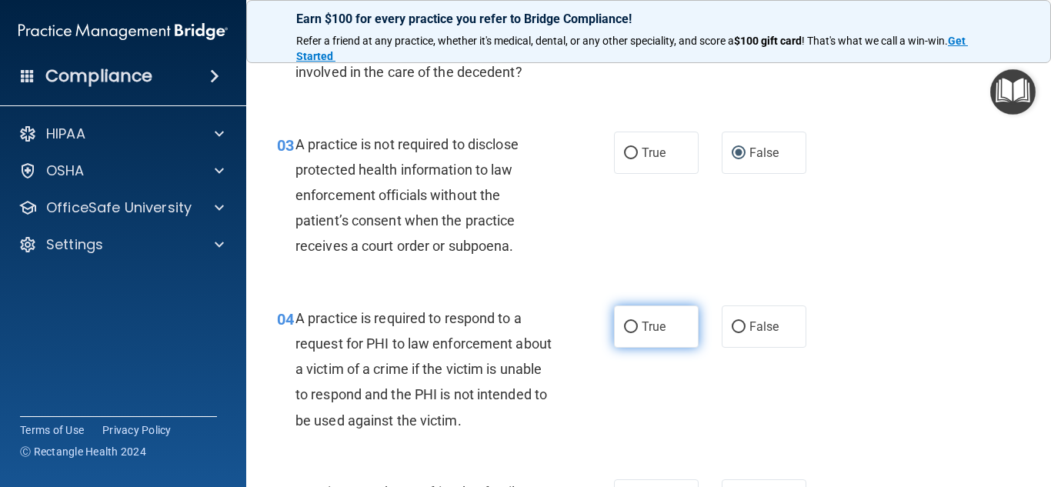
click at [624, 327] on input "True" at bounding box center [631, 328] width 14 height 12
radio input "true"
click at [899, 412] on div "04 A practice is required to respond to a request for PHI to law enforcement ab…" at bounding box center [649, 373] width 767 height 174
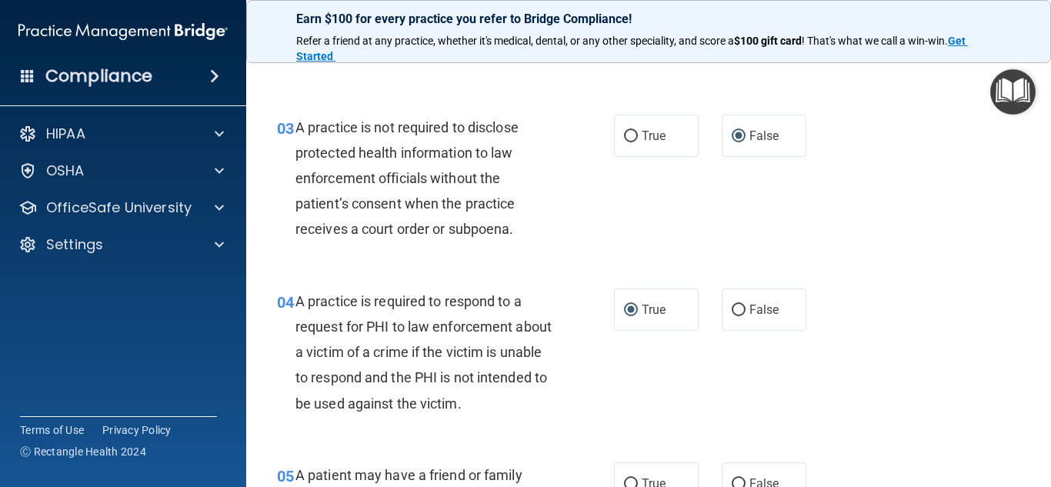
scroll to position [398, 0]
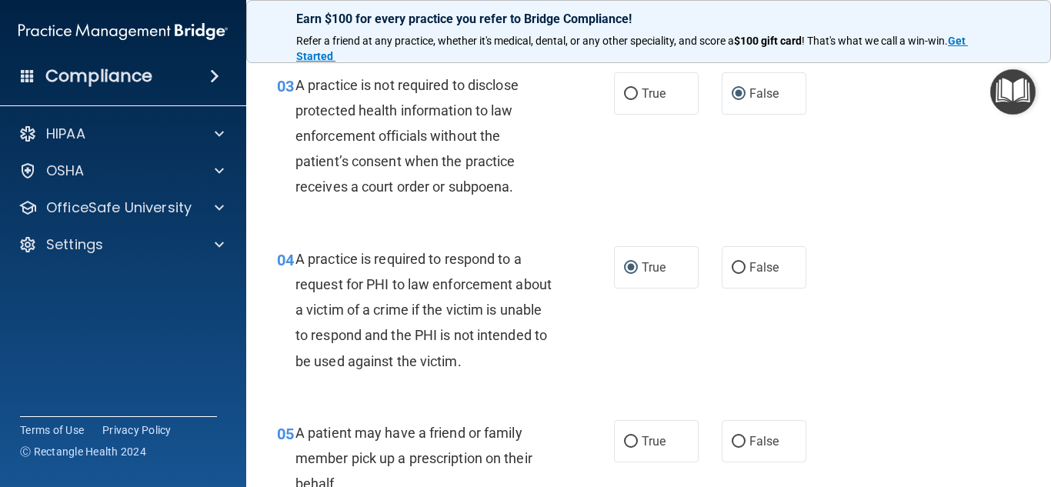
click at [954, 204] on div "03 A practice is not required to disclose protected health information to law e…" at bounding box center [649, 140] width 767 height 174
click at [627, 439] on input "True" at bounding box center [631, 442] width 14 height 12
radio input "true"
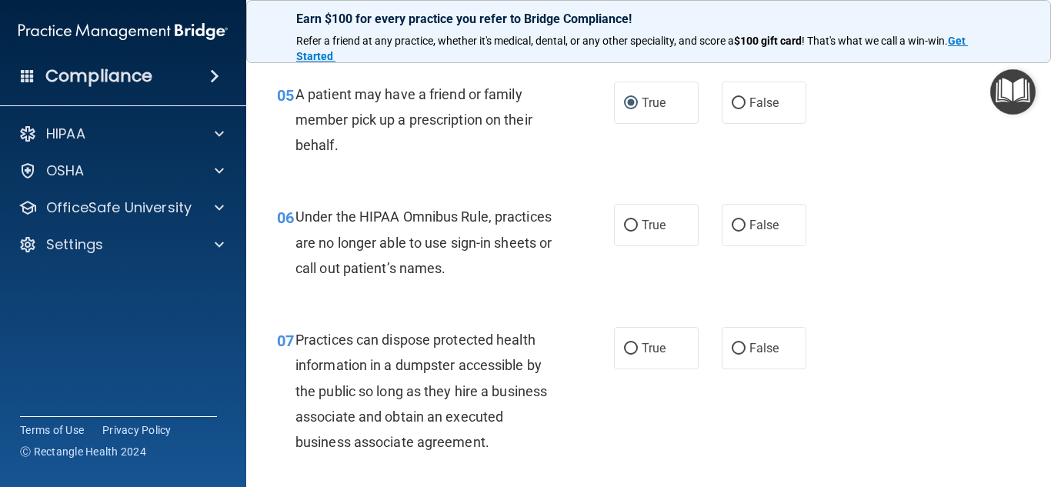
scroll to position [767, 0]
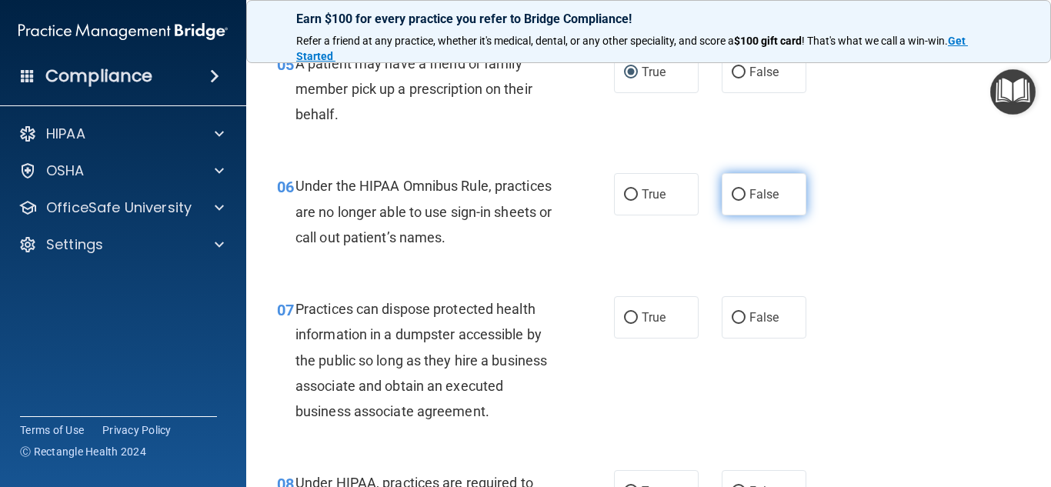
click at [733, 195] on input "False" at bounding box center [739, 195] width 14 height 12
radio input "true"
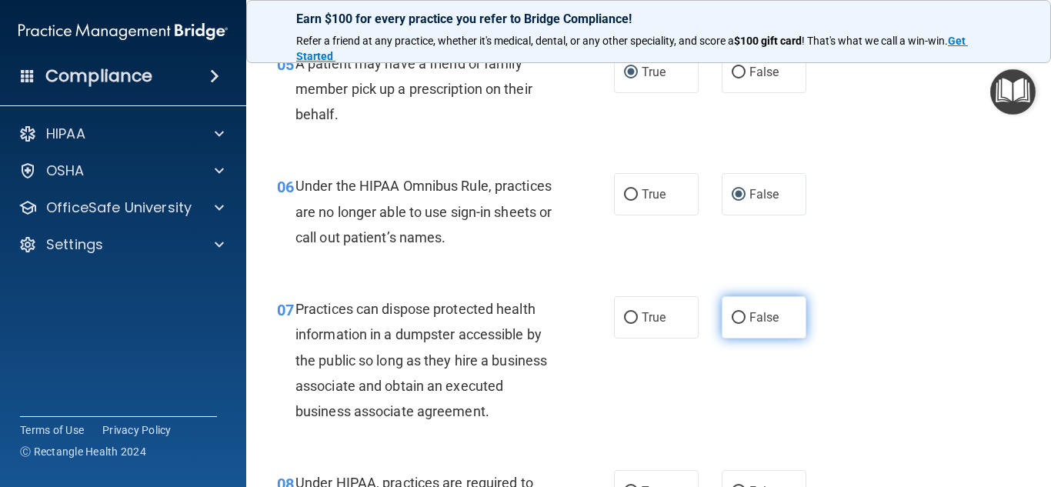
click at [733, 317] on input "False" at bounding box center [739, 318] width 14 height 12
radio input "true"
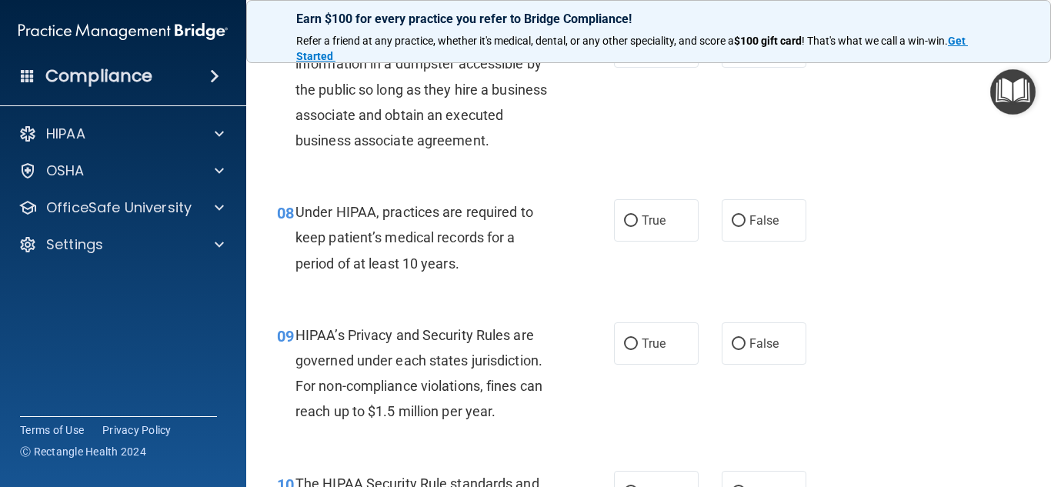
scroll to position [1044, 0]
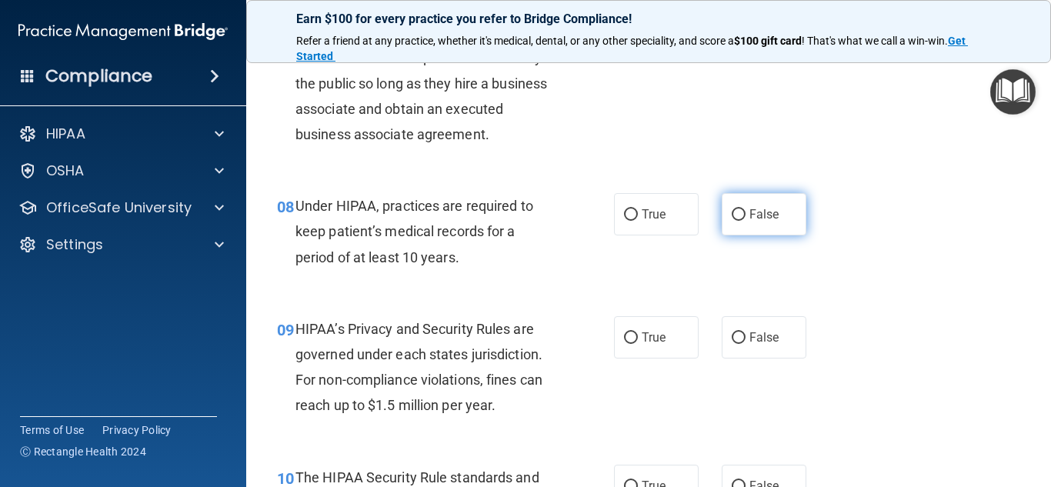
click at [732, 212] on input "False" at bounding box center [739, 215] width 14 height 12
radio input "true"
click at [732, 338] on input "False" at bounding box center [739, 338] width 14 height 12
radio input "true"
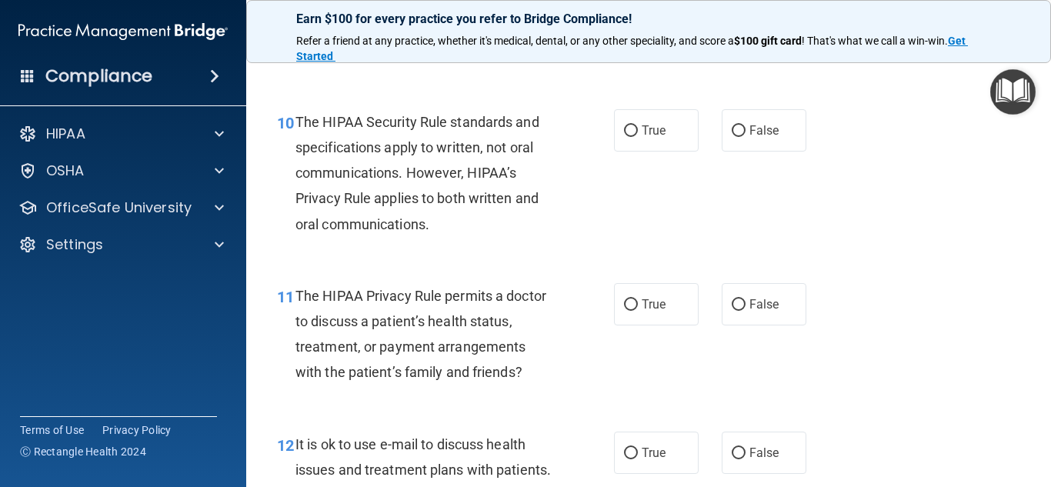
scroll to position [1414, 0]
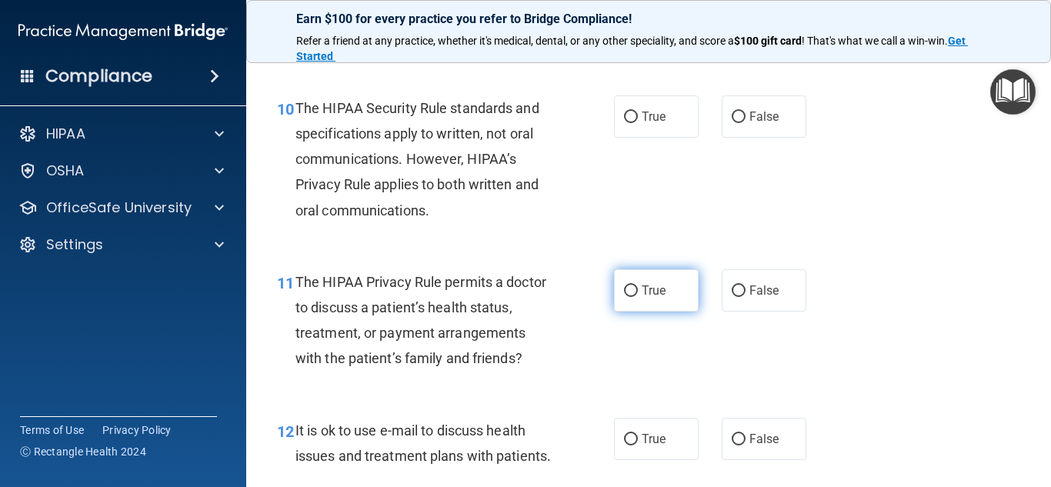
click at [627, 288] on input "True" at bounding box center [631, 292] width 14 height 12
radio input "true"
click at [627, 288] on input "True" at bounding box center [631, 292] width 14 height 12
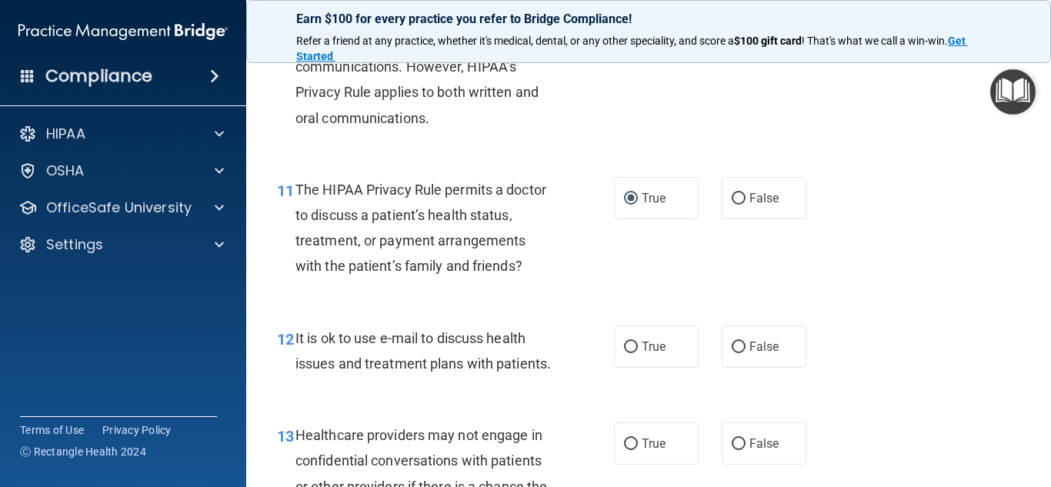
scroll to position [1537, 0]
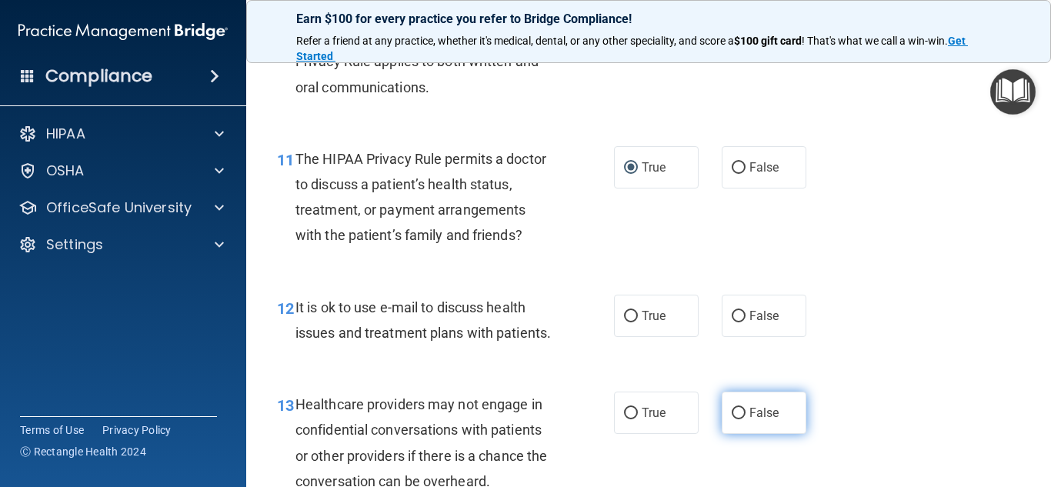
click at [732, 419] on input "False" at bounding box center [739, 414] width 14 height 12
radio input "true"
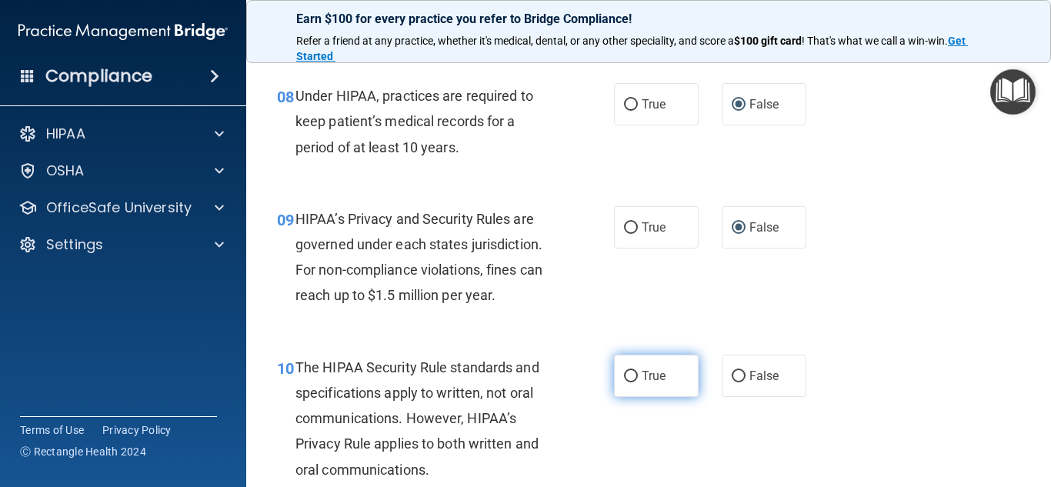
click at [624, 376] on input "True" at bounding box center [631, 377] width 14 height 12
radio input "true"
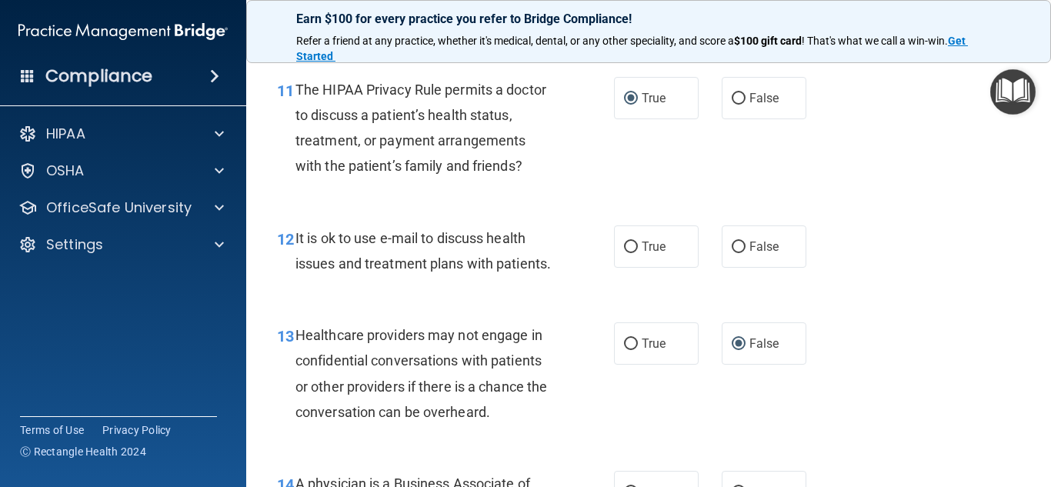
scroll to position [1616, 0]
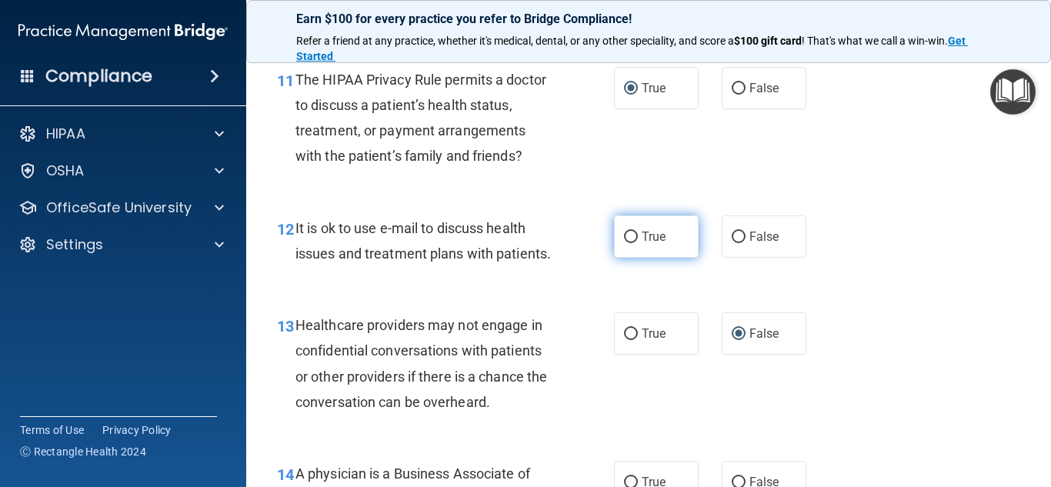
click at [625, 234] on input "True" at bounding box center [631, 238] width 14 height 12
radio input "true"
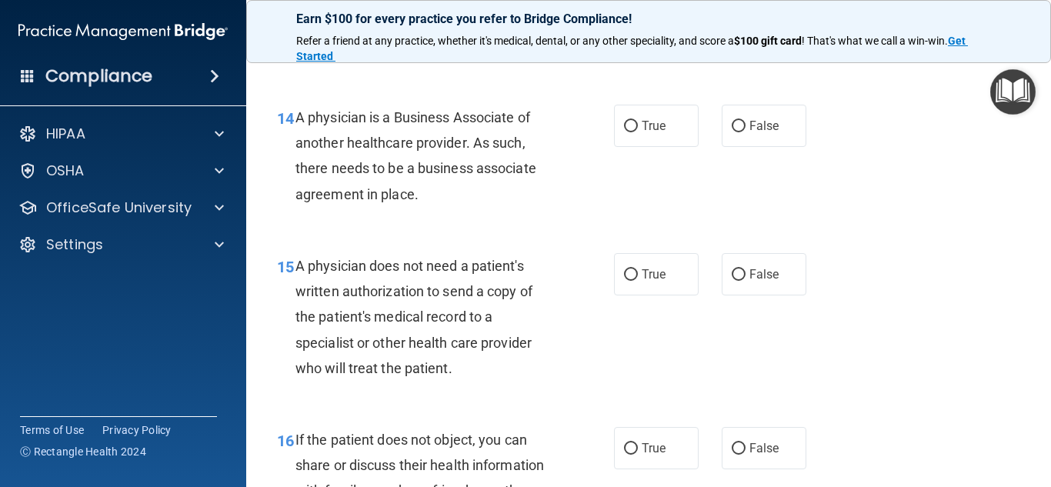
scroll to position [2003, 0]
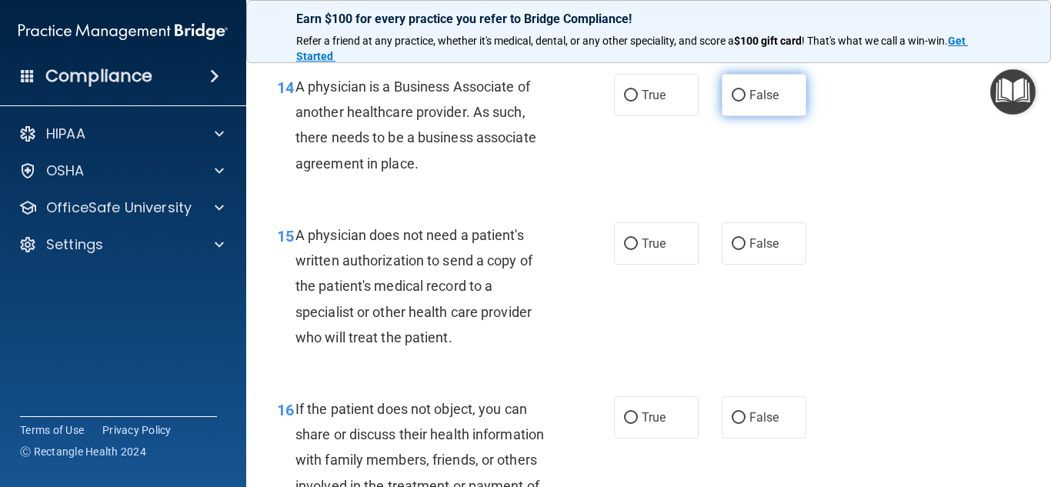
click at [734, 102] on input "False" at bounding box center [739, 96] width 14 height 12
radio input "true"
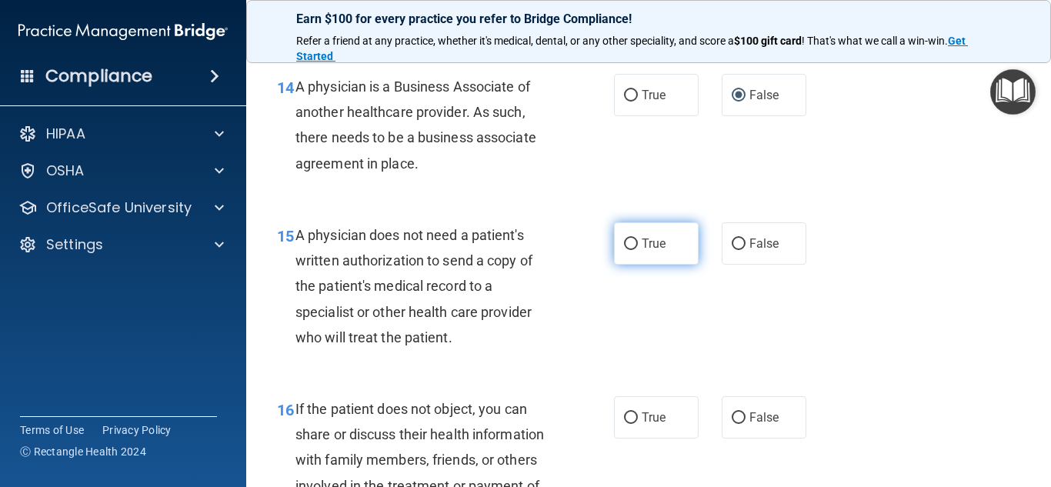
click at [625, 250] on input "True" at bounding box center [631, 245] width 14 height 12
radio input "true"
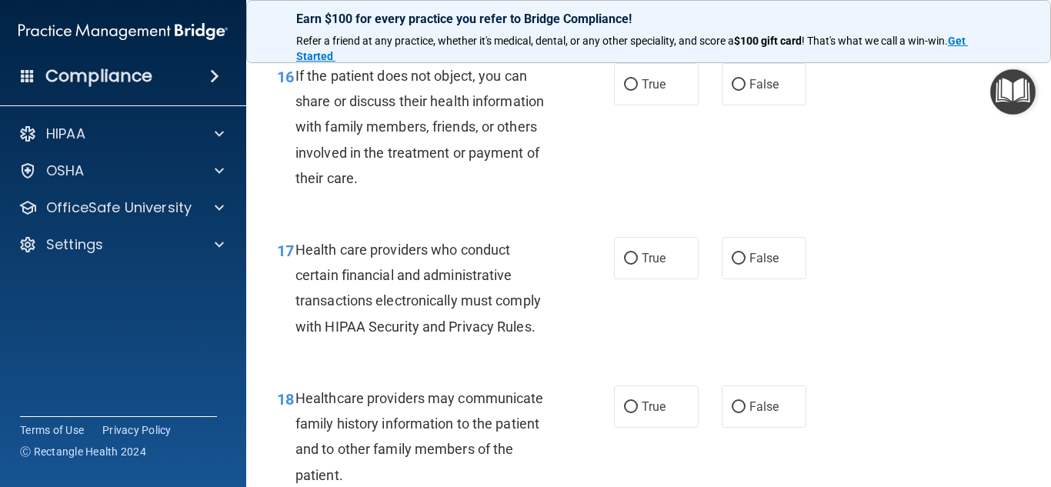
scroll to position [2342, 0]
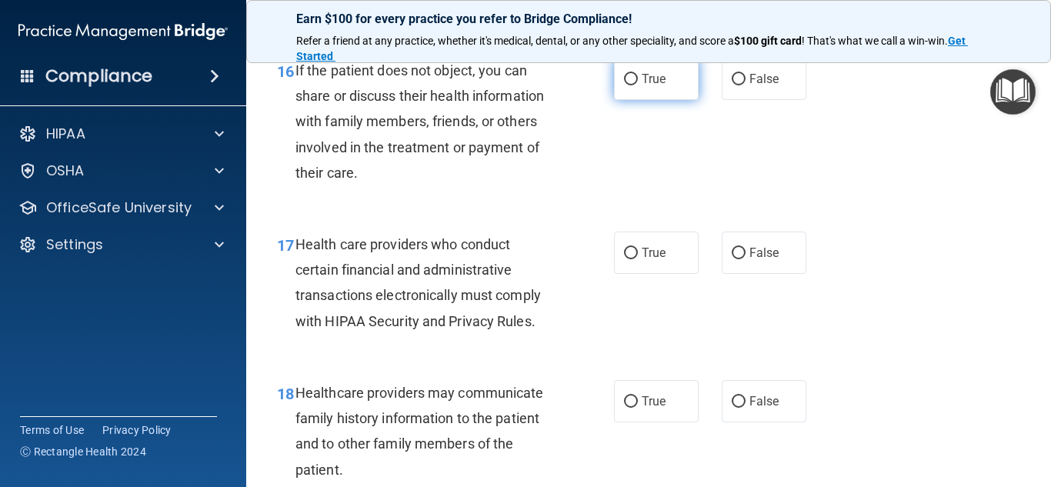
click at [624, 85] on input "True" at bounding box center [631, 80] width 14 height 12
radio input "true"
click at [628, 259] on input "True" at bounding box center [631, 254] width 14 height 12
radio input "true"
click at [732, 408] on input "False" at bounding box center [739, 402] width 14 height 12
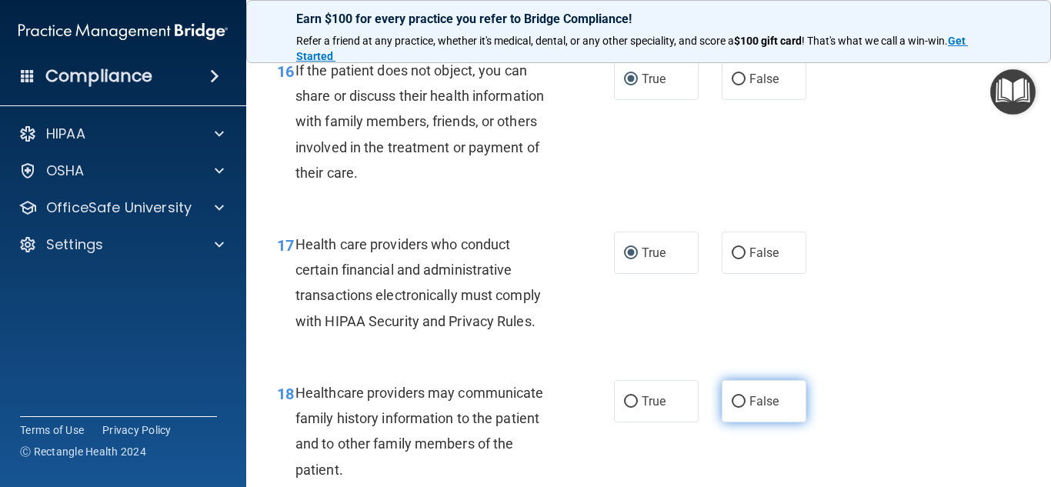
radio input "true"
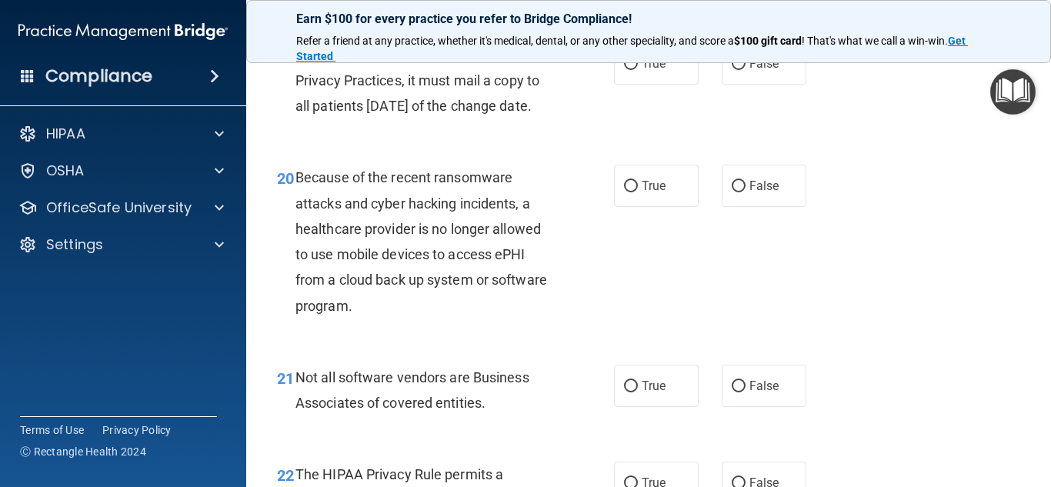
scroll to position [2835, 0]
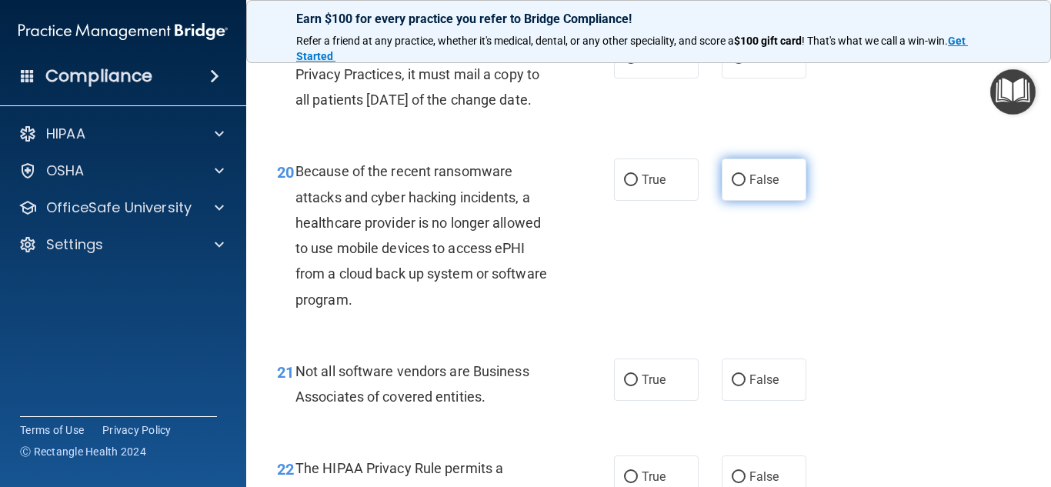
click at [732, 186] on input "False" at bounding box center [739, 181] width 14 height 12
radio input "true"
click at [732, 64] on input "False" at bounding box center [739, 58] width 14 height 12
radio input "true"
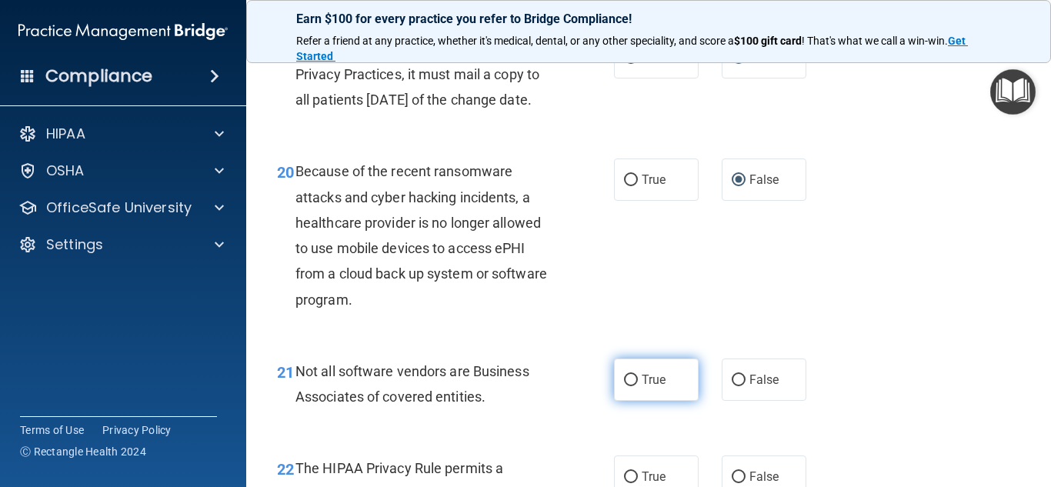
click at [628, 386] on input "True" at bounding box center [631, 381] width 14 height 12
radio input "true"
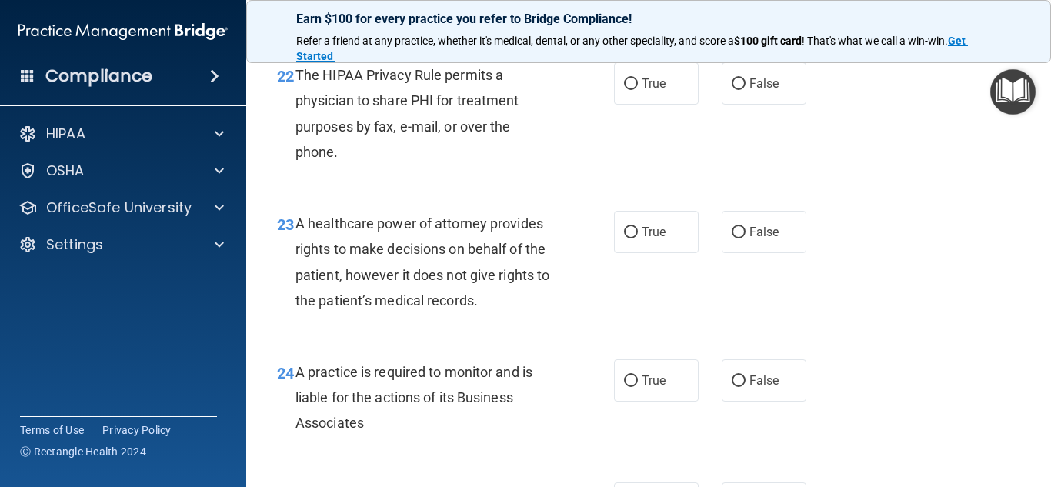
scroll to position [3235, 0]
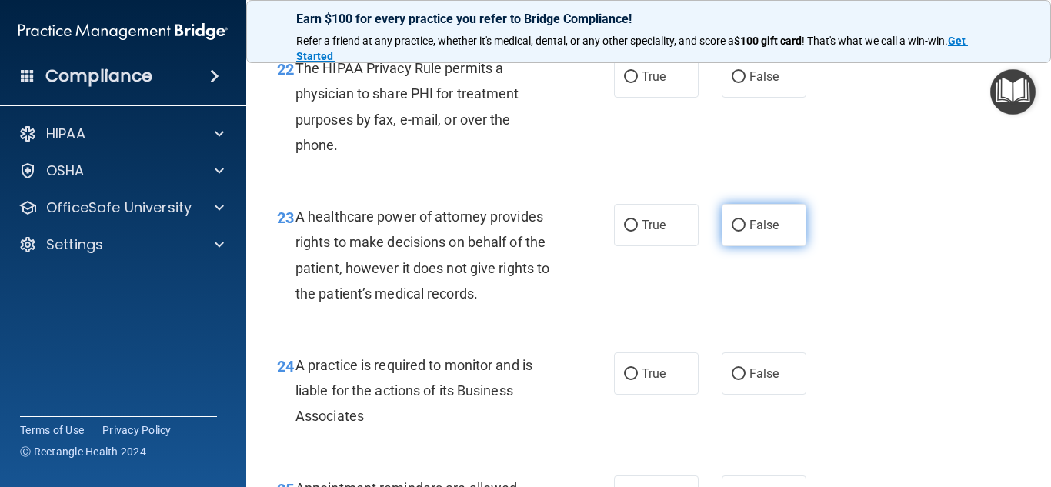
click at [732, 232] on input "False" at bounding box center [739, 226] width 14 height 12
radio input "true"
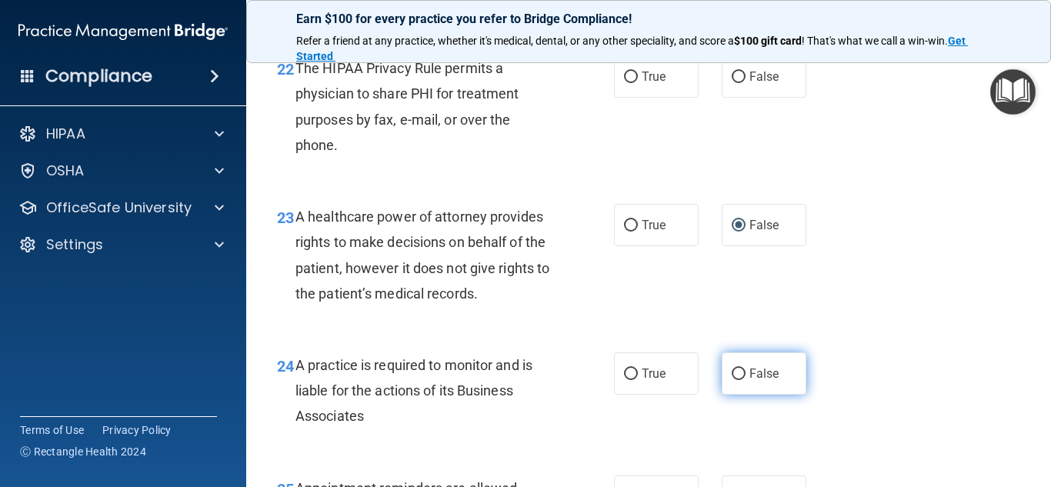
click at [732, 380] on input "False" at bounding box center [739, 375] width 14 height 12
radio input "true"
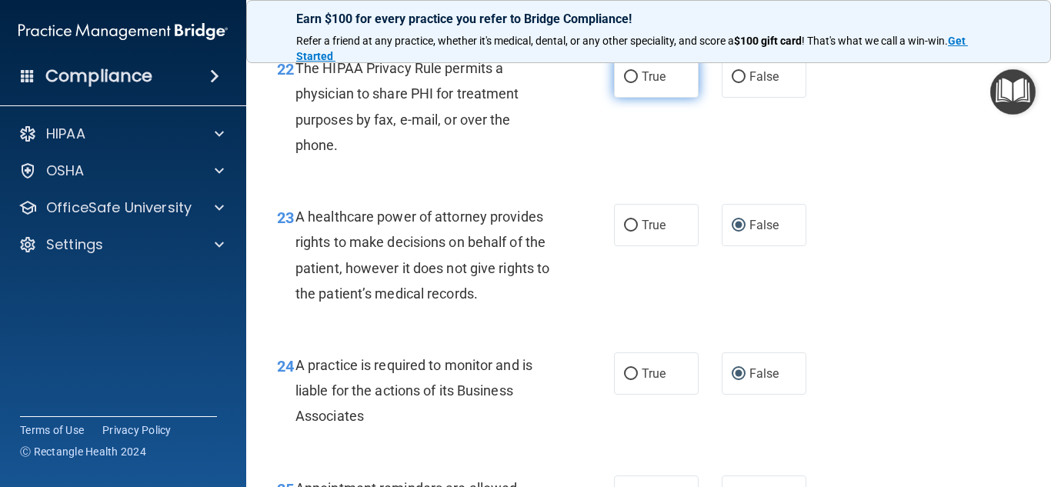
click at [624, 83] on input "True" at bounding box center [631, 78] width 14 height 12
radio input "true"
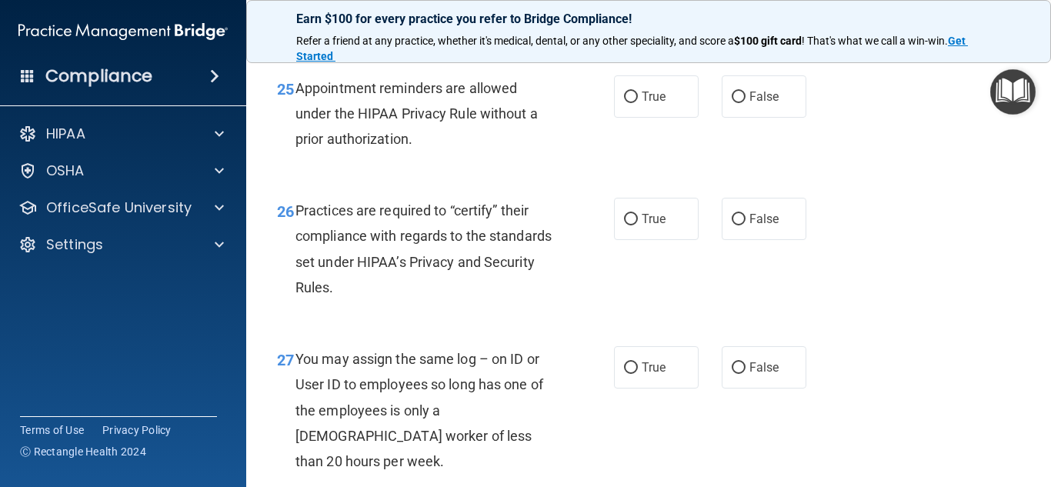
scroll to position [3666, 0]
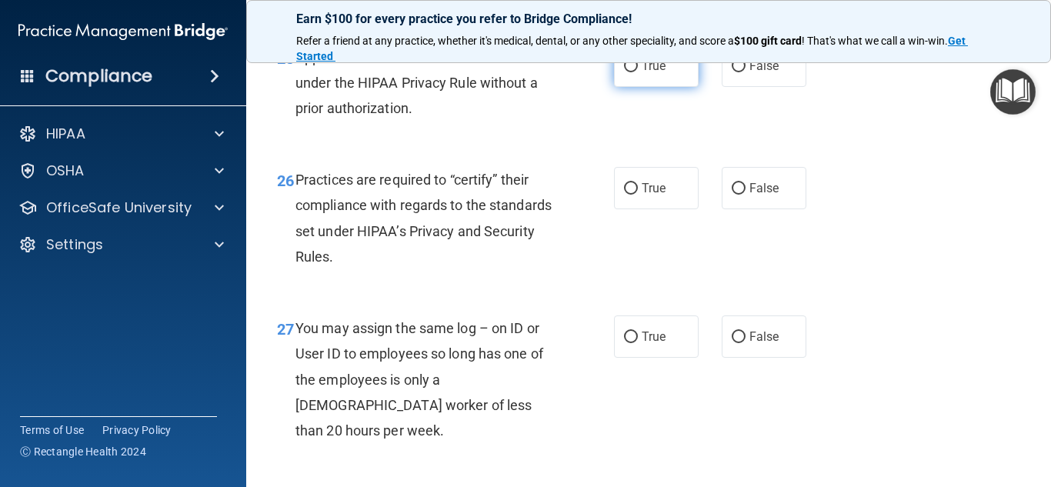
click at [625, 72] on input "True" at bounding box center [631, 67] width 14 height 12
radio input "true"
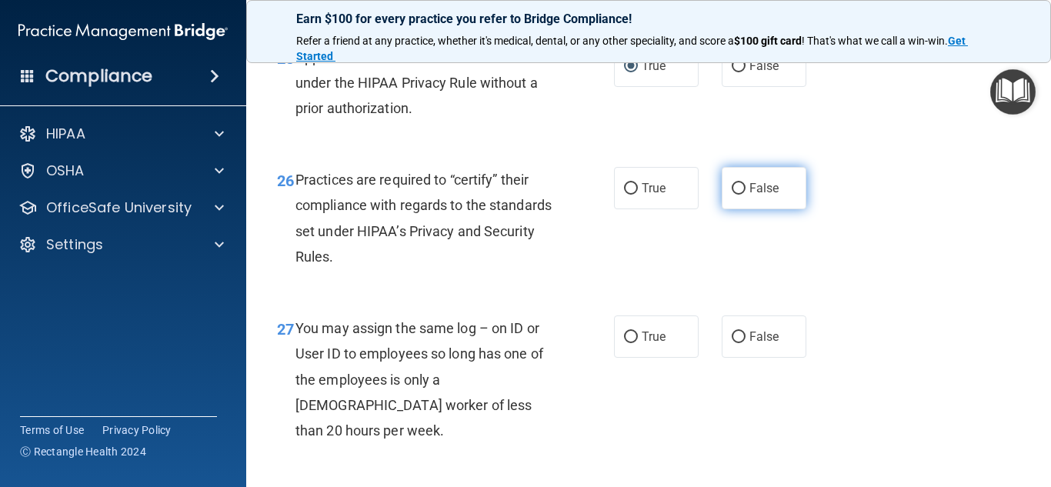
click at [732, 195] on input "False" at bounding box center [739, 189] width 14 height 12
radio input "true"
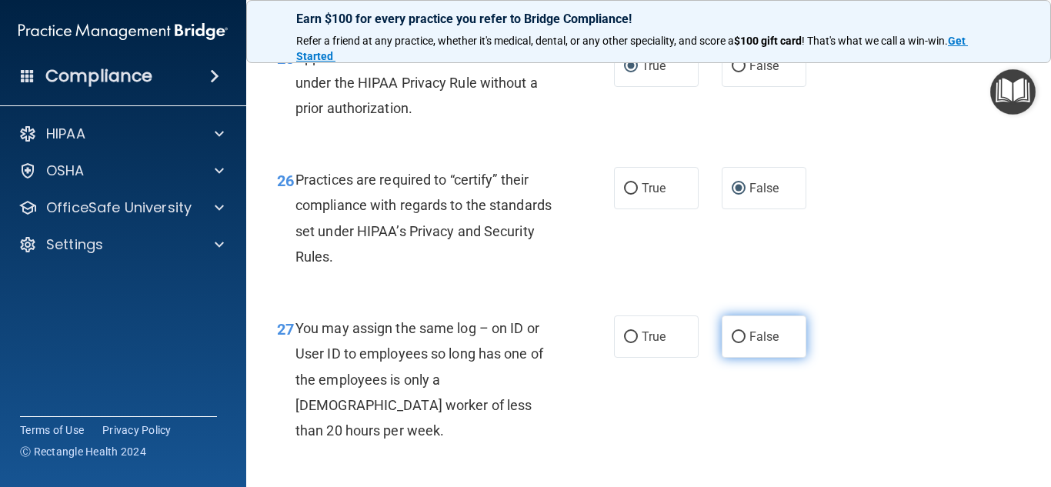
click at [732, 343] on input "False" at bounding box center [739, 338] width 14 height 12
radio input "true"
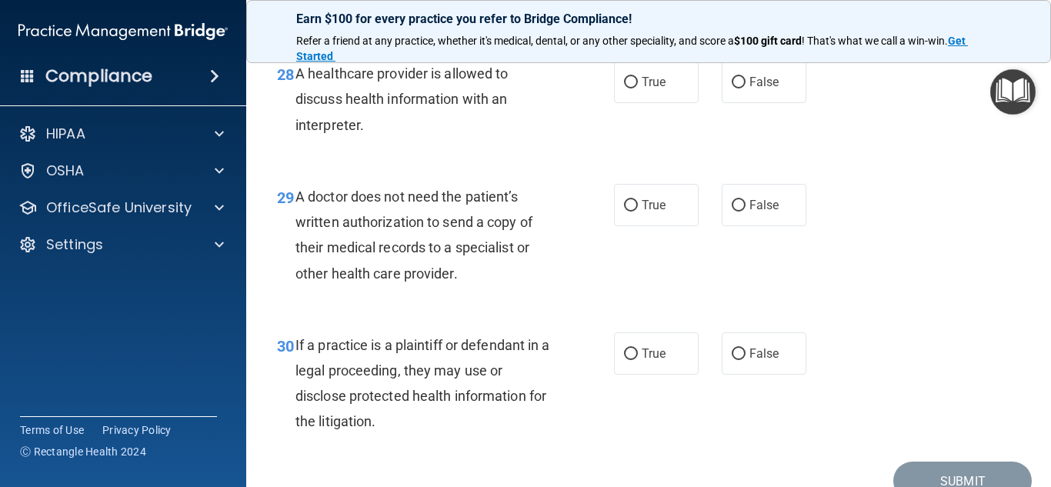
scroll to position [4097, 0]
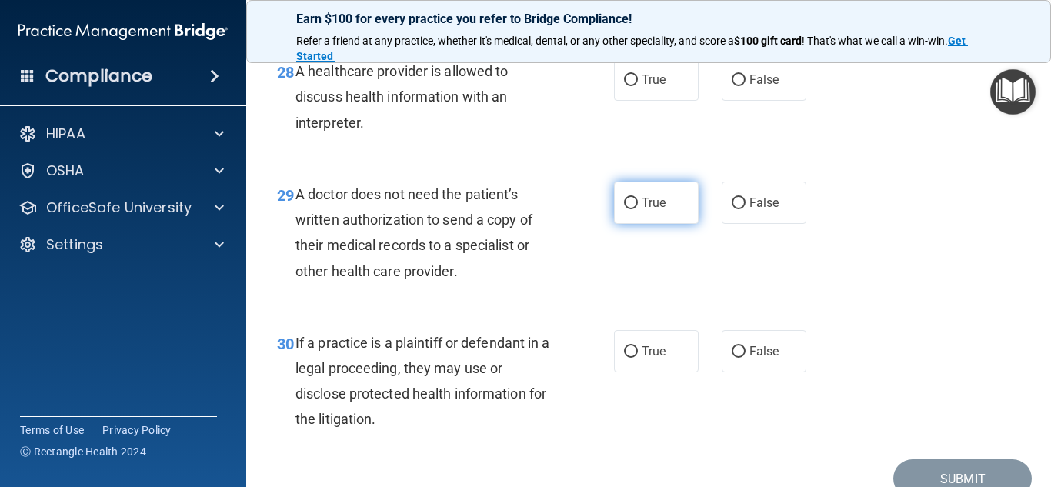
click at [624, 209] on input "True" at bounding box center [631, 204] width 14 height 12
radio input "true"
click at [624, 86] on input "True" at bounding box center [631, 81] width 14 height 12
radio input "true"
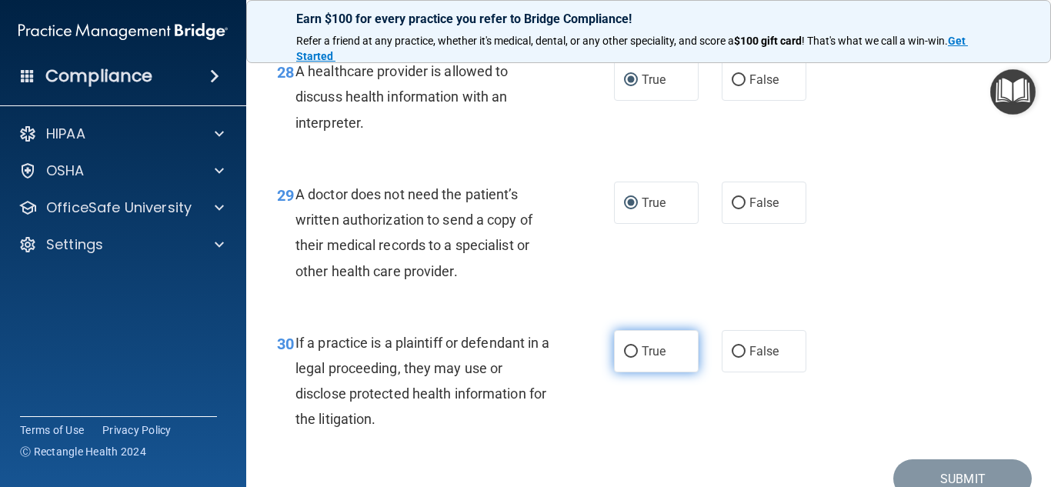
click at [624, 358] on input "True" at bounding box center [631, 352] width 14 height 12
radio input "true"
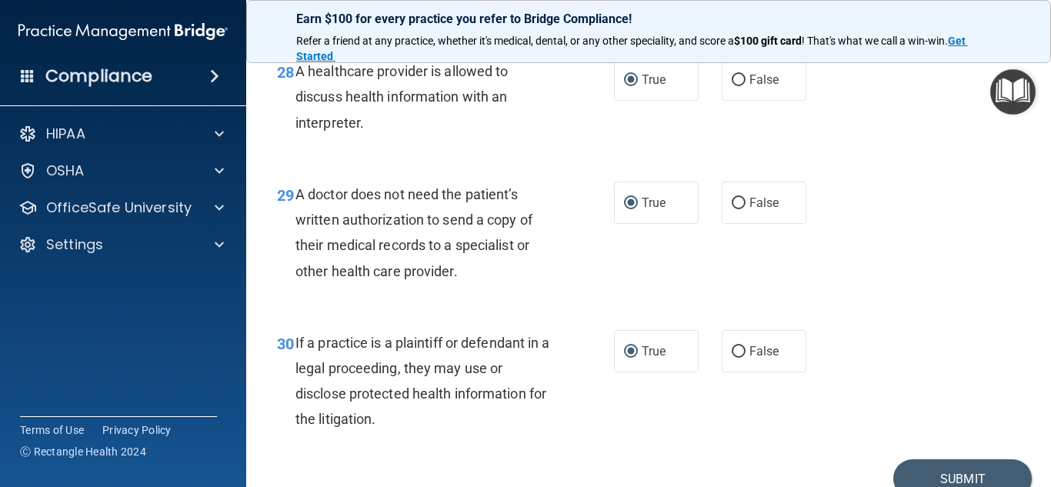
scroll to position [4128, 0]
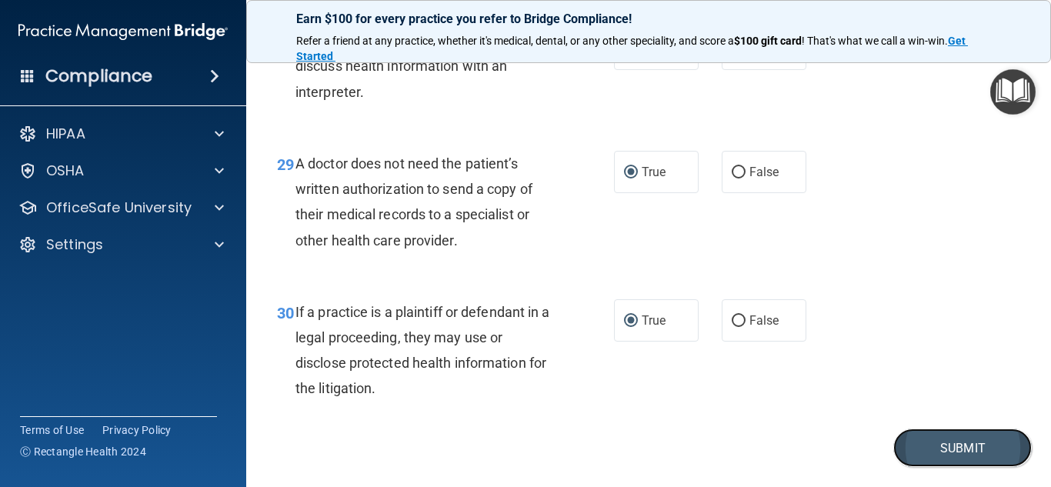
click at [987, 468] on button "Submit" at bounding box center [963, 448] width 139 height 39
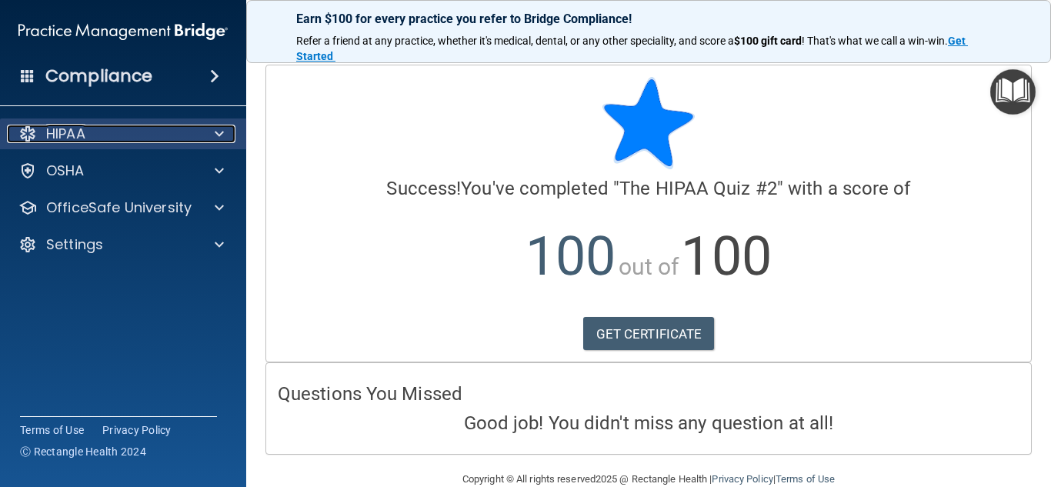
click at [220, 131] on span at bounding box center [219, 134] width 9 height 18
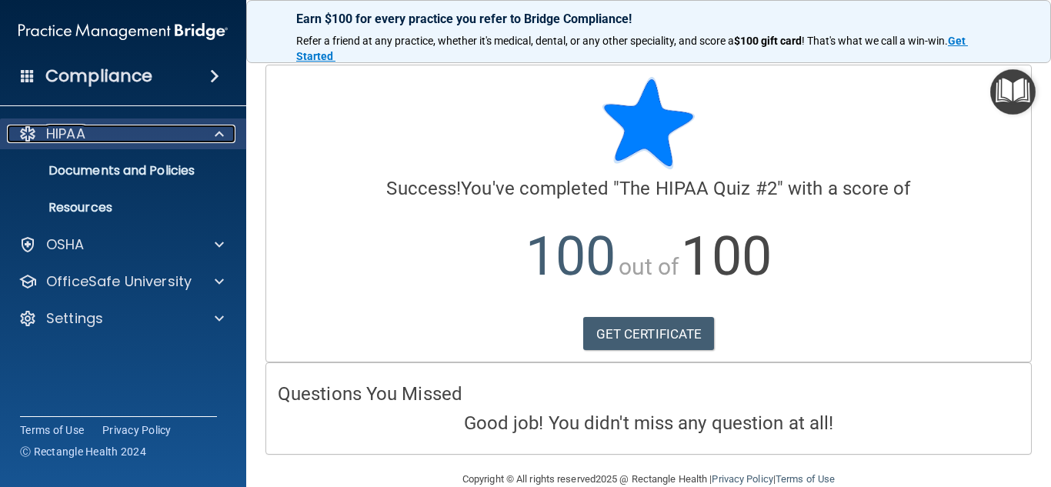
click at [220, 131] on span at bounding box center [219, 134] width 9 height 18
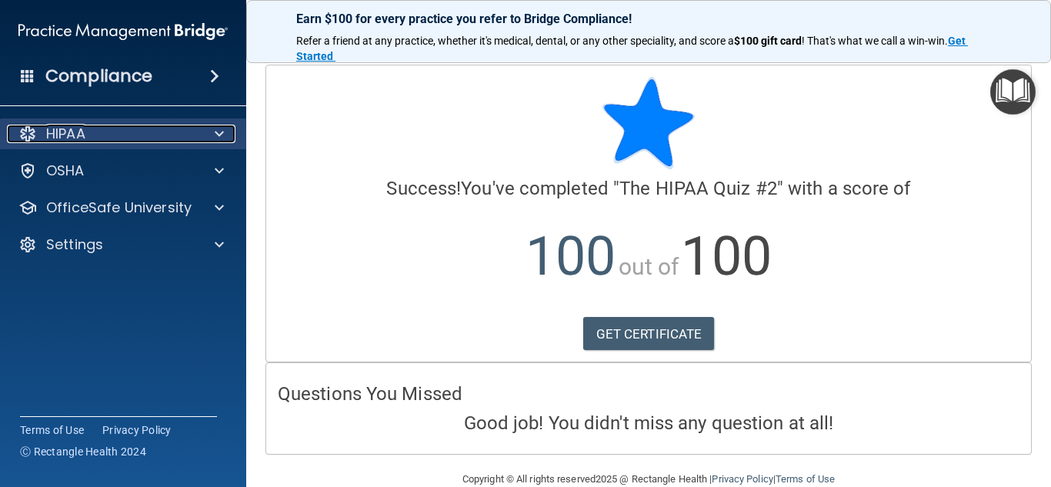
click at [220, 131] on span at bounding box center [219, 134] width 9 height 18
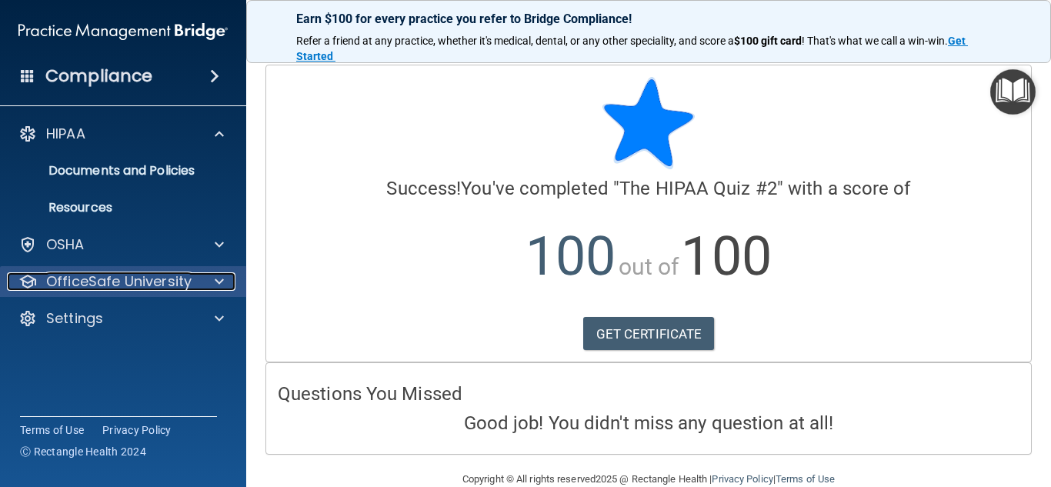
click at [217, 279] on span at bounding box center [219, 281] width 9 height 18
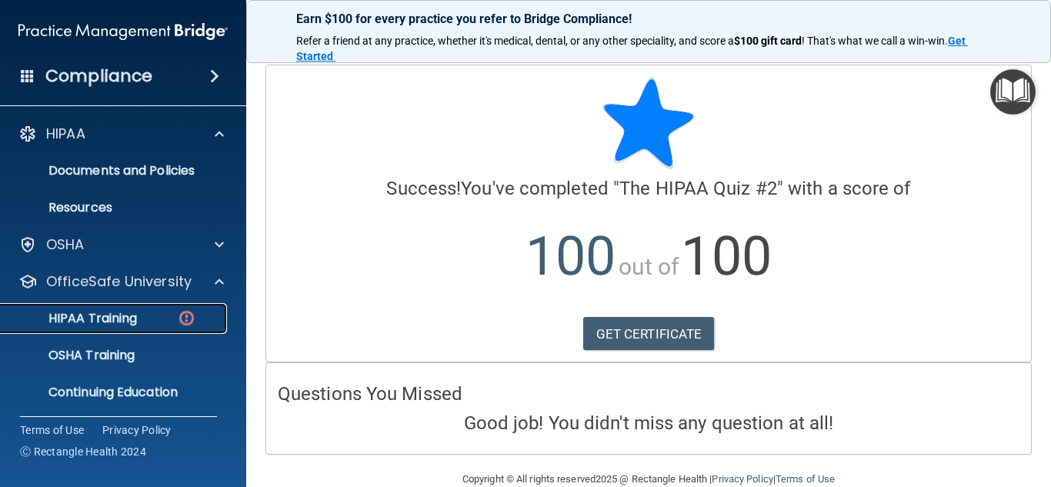
click at [179, 312] on img at bounding box center [186, 318] width 19 height 19
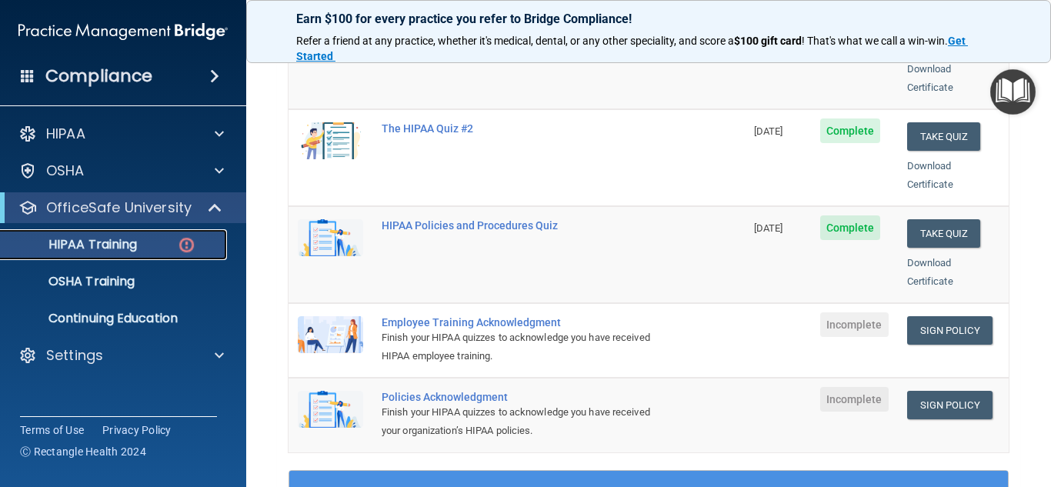
scroll to position [287, 0]
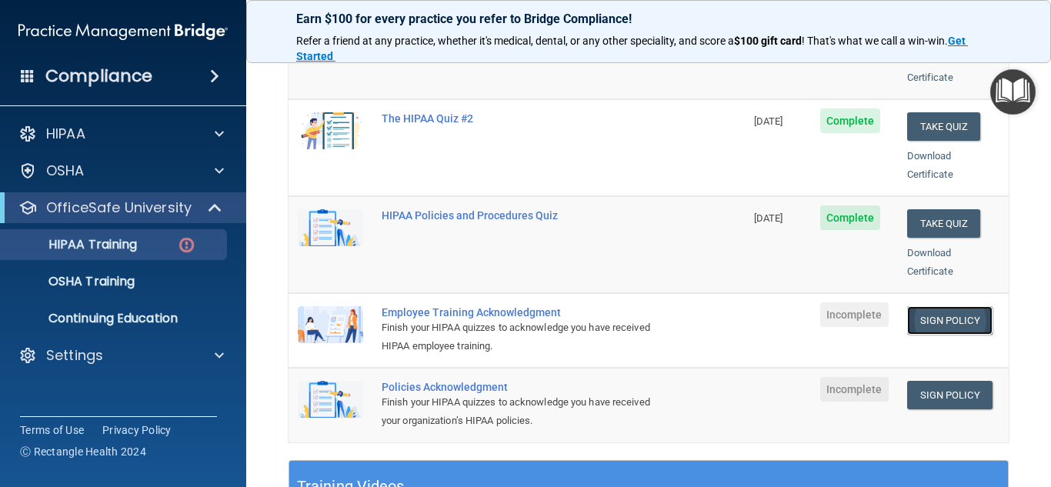
click at [951, 306] on link "Sign Policy" at bounding box center [949, 320] width 85 height 28
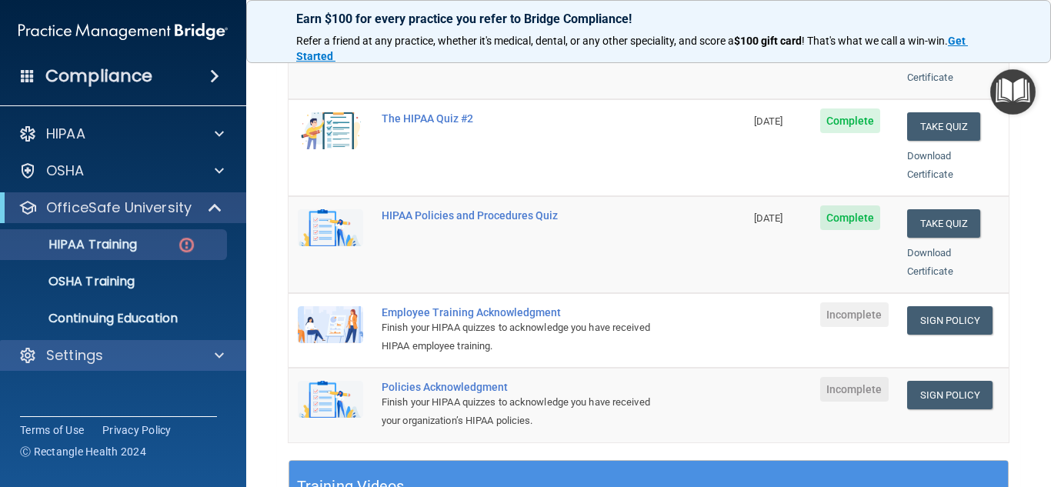
drag, startPoint x: 195, startPoint y: 339, endPoint x: 220, endPoint y: 355, distance: 29.7
click at [220, 355] on div "HIPAA Documents and Policies Report an Incident Business Associates Emergency P…" at bounding box center [123, 247] width 247 height 271
click at [220, 355] on span at bounding box center [219, 355] width 9 height 18
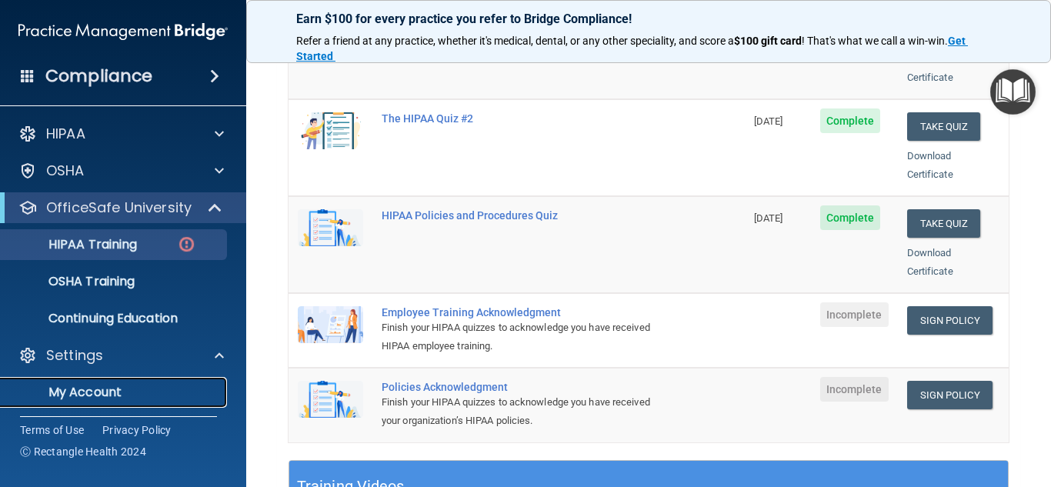
click at [116, 393] on p "My Account" at bounding box center [115, 392] width 210 height 15
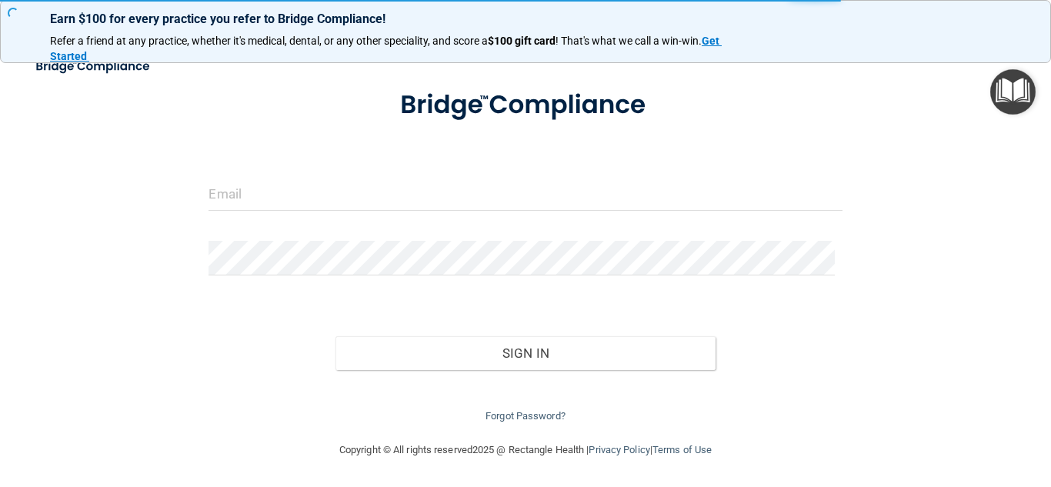
scroll to position [69, 0]
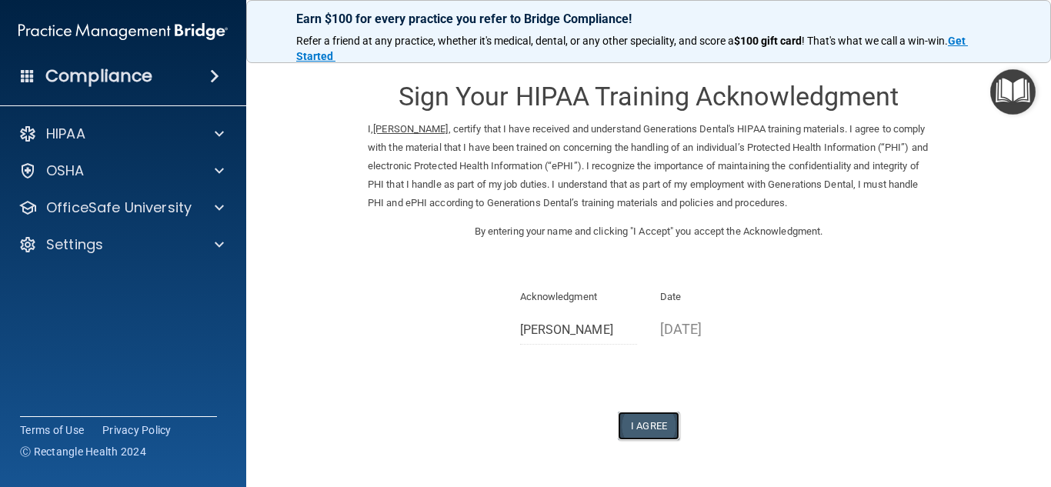
click at [650, 423] on button "I Agree" at bounding box center [649, 426] width 62 height 28
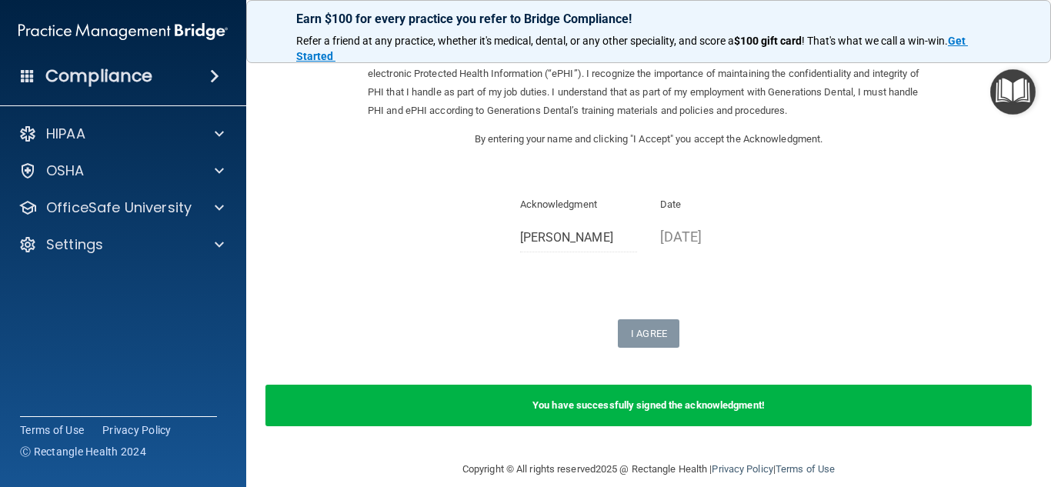
scroll to position [112, 0]
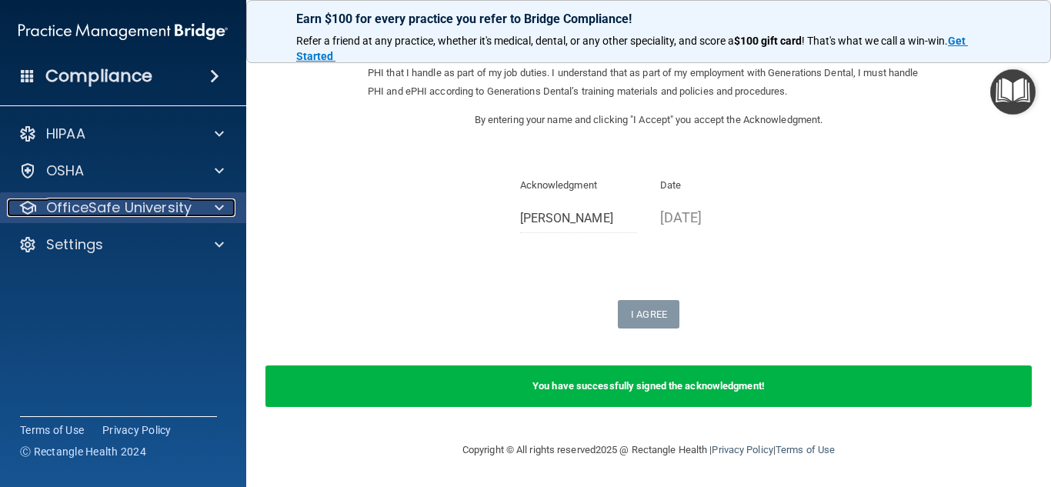
click at [220, 209] on span at bounding box center [219, 208] width 9 height 18
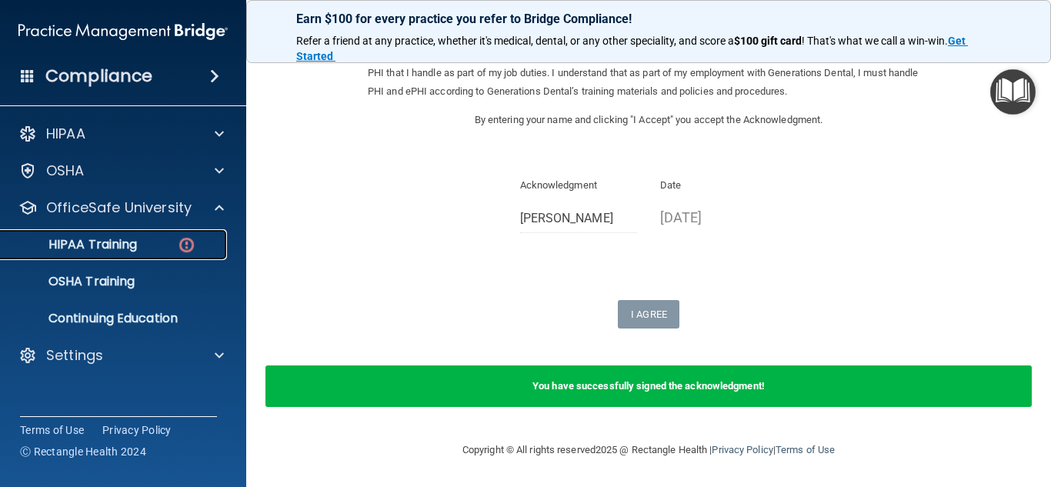
click at [185, 241] on img at bounding box center [186, 245] width 19 height 19
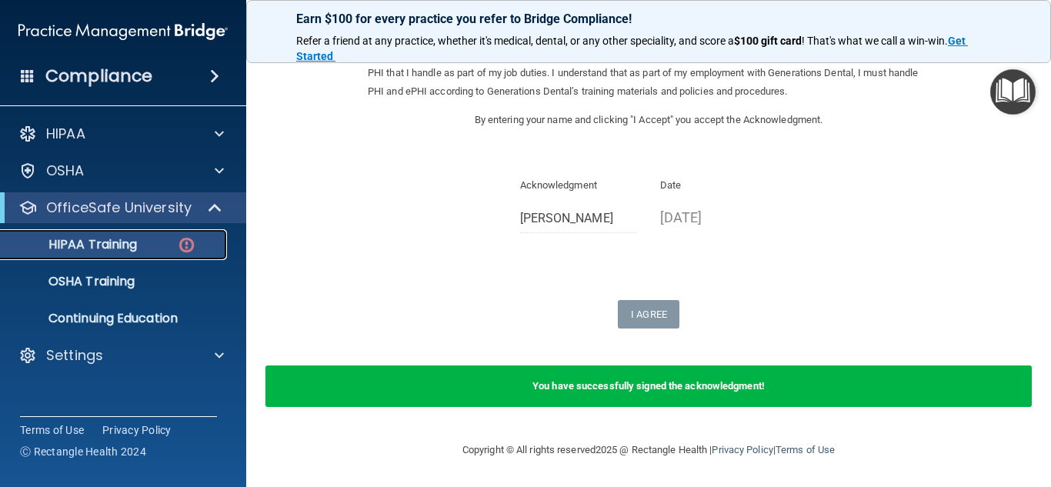
click at [185, 241] on img at bounding box center [186, 245] width 19 height 19
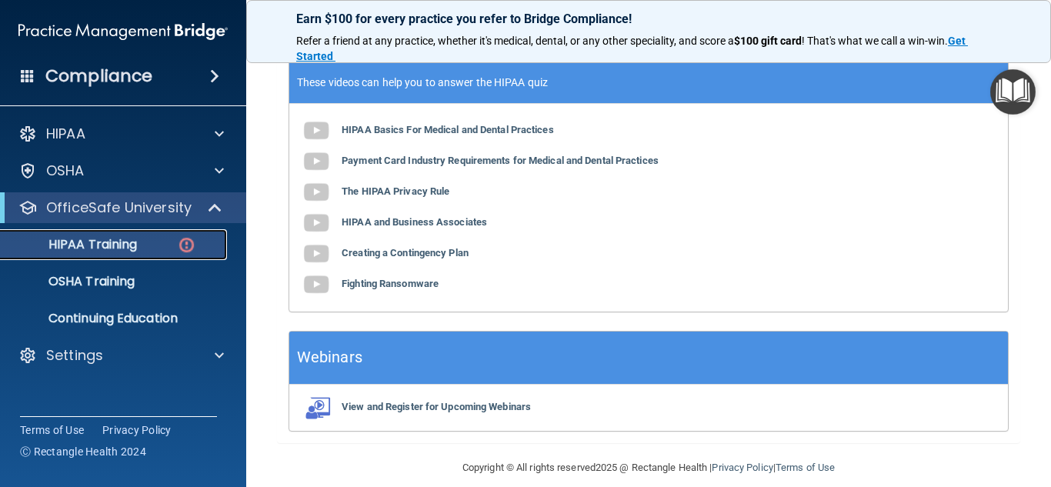
scroll to position [342, 0]
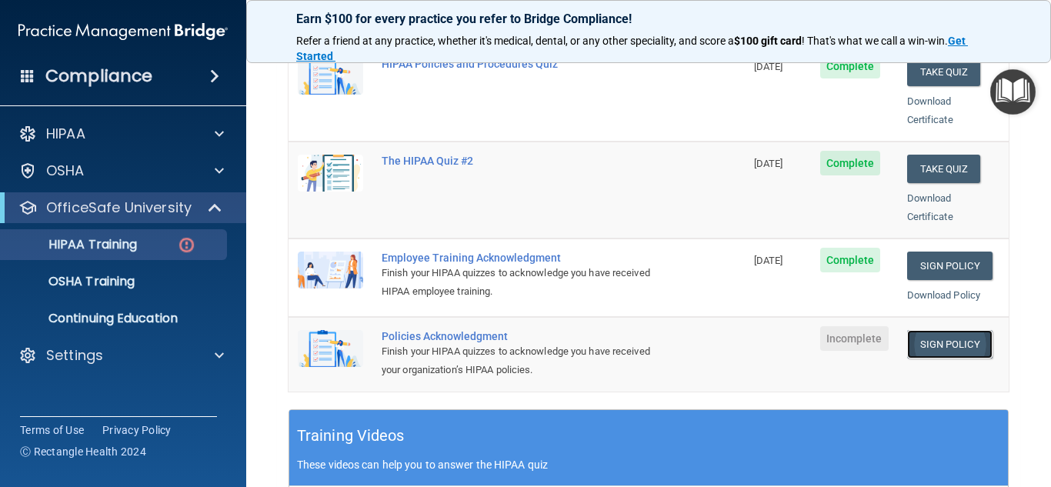
click at [942, 330] on link "Sign Policy" at bounding box center [949, 344] width 85 height 28
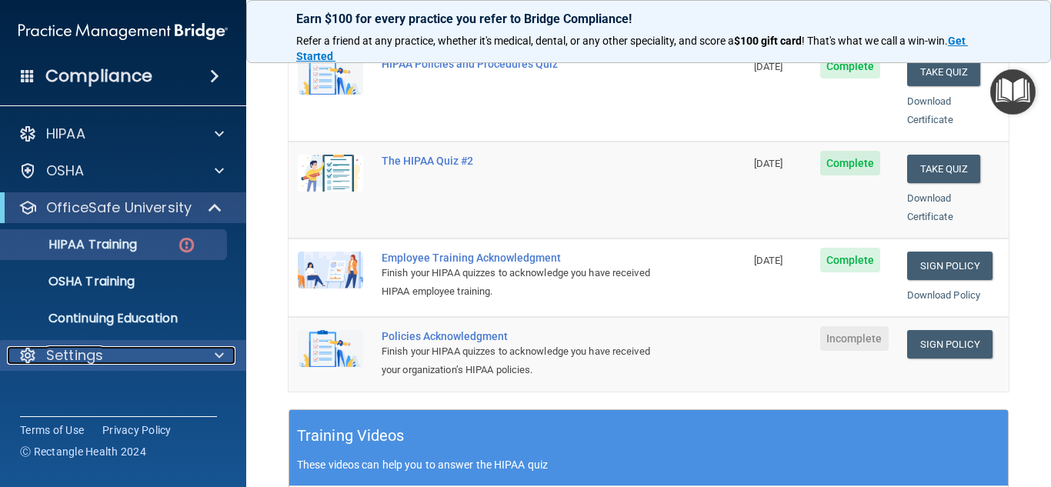
click at [220, 357] on span at bounding box center [219, 355] width 9 height 18
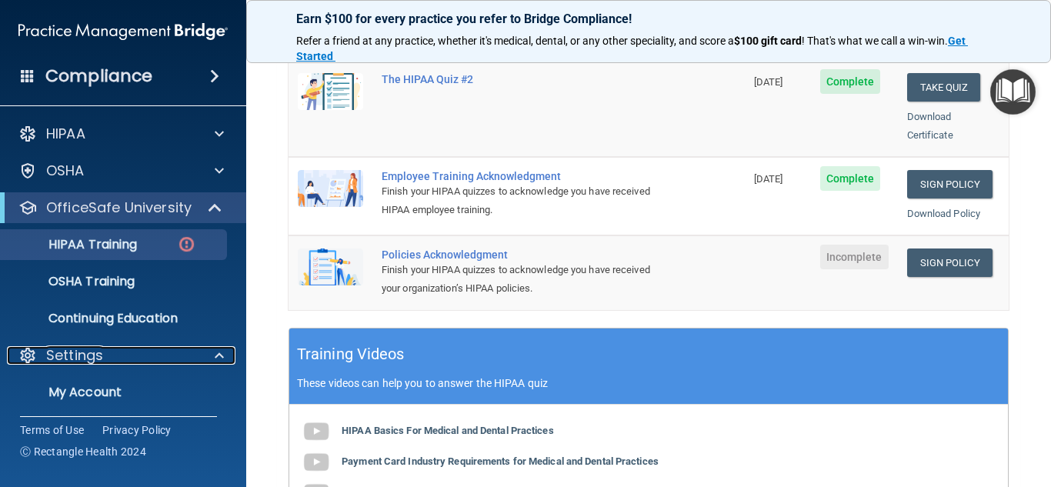
scroll to position [434, 0]
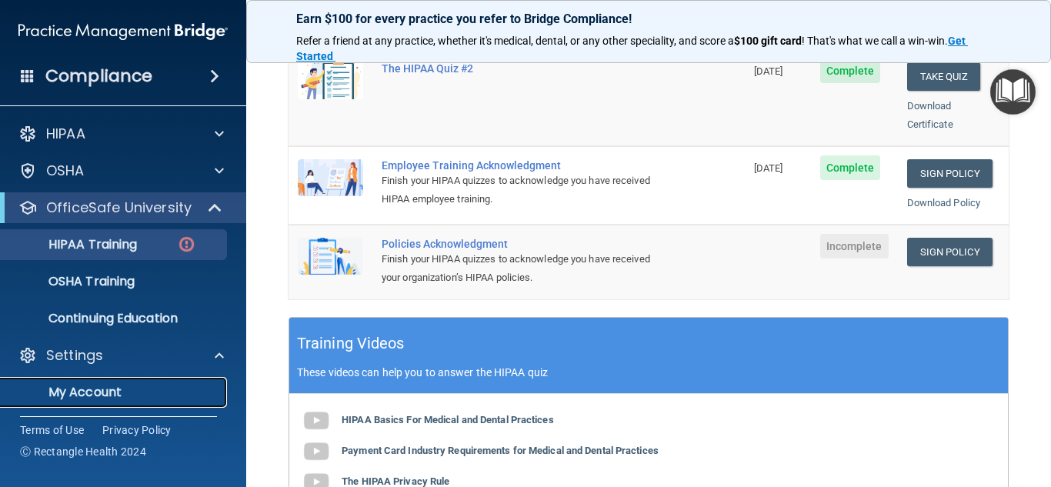
click at [105, 396] on p "My Account" at bounding box center [115, 392] width 210 height 15
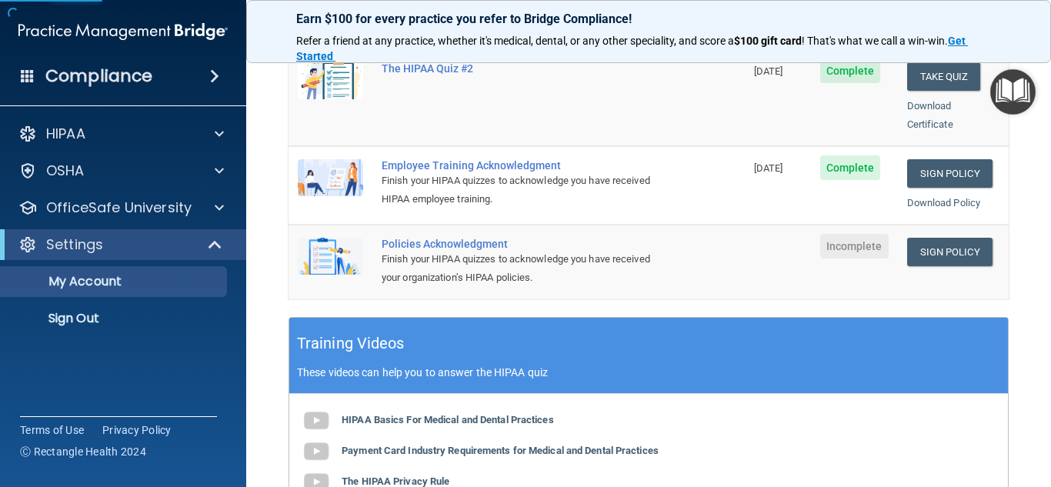
scroll to position [69, 0]
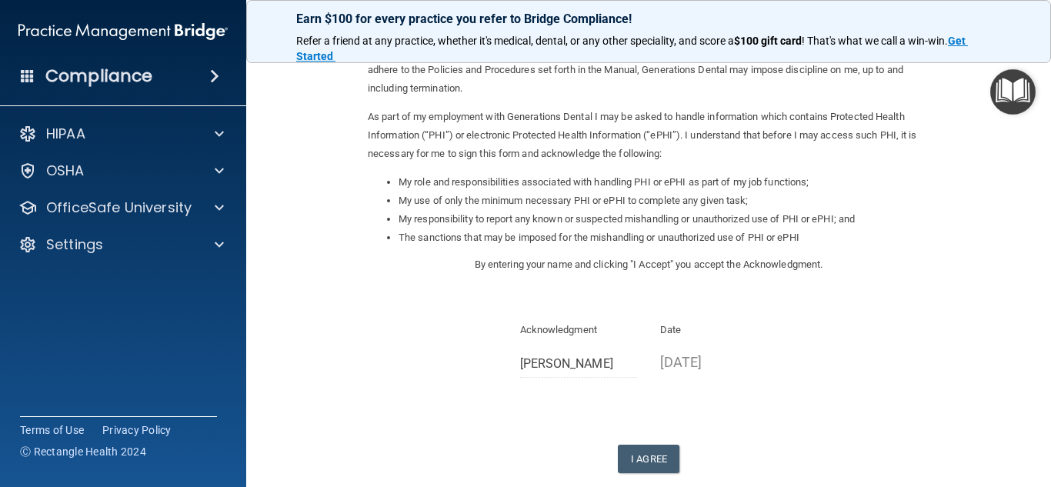
scroll to position [164, 0]
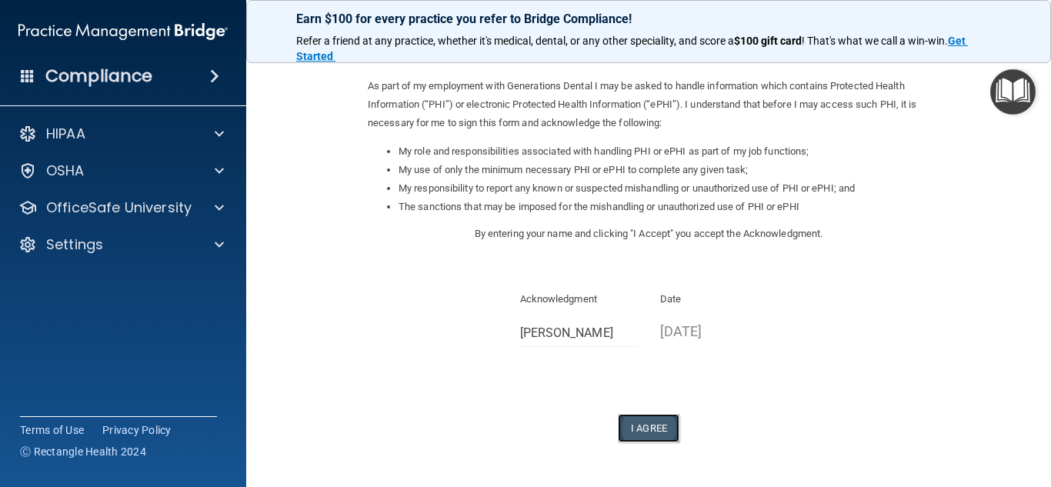
click at [650, 429] on button "I Agree" at bounding box center [649, 428] width 62 height 28
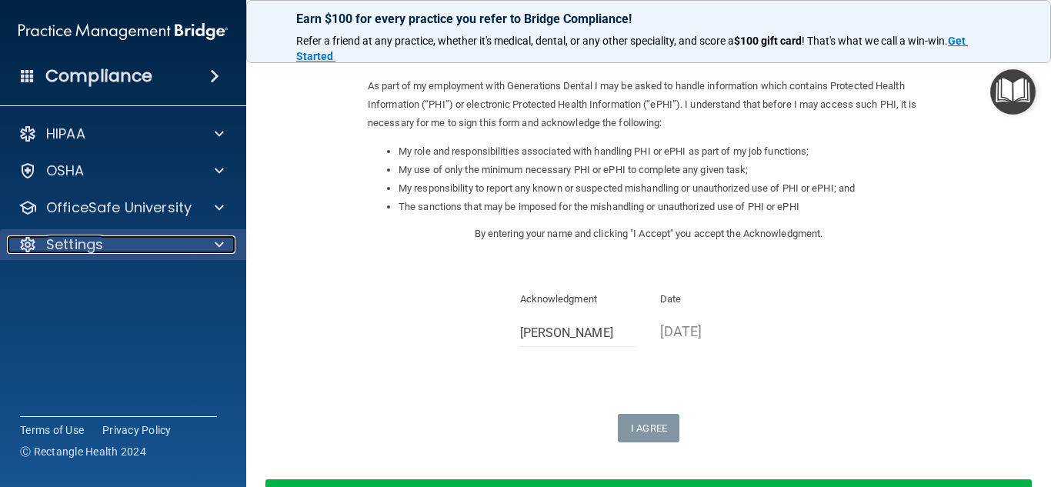
click at [219, 244] on span at bounding box center [219, 245] width 9 height 18
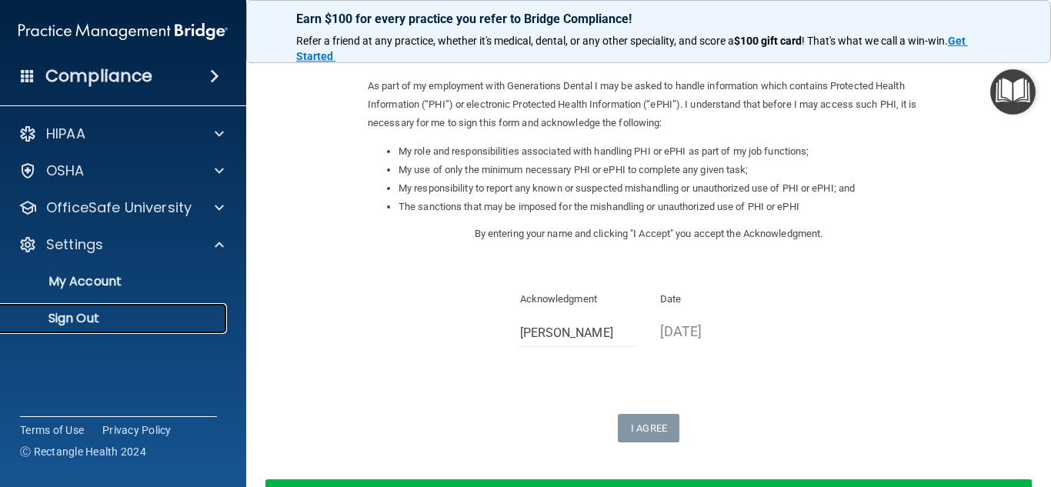
click at [79, 315] on p "Sign Out" at bounding box center [115, 318] width 210 height 15
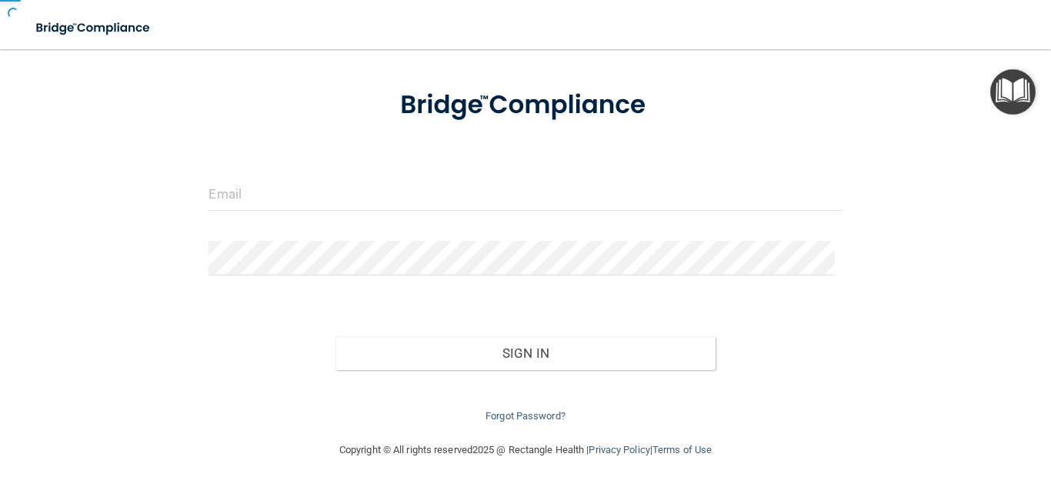
scroll to position [69, 0]
